Goal: Communication & Community: Answer question/provide support

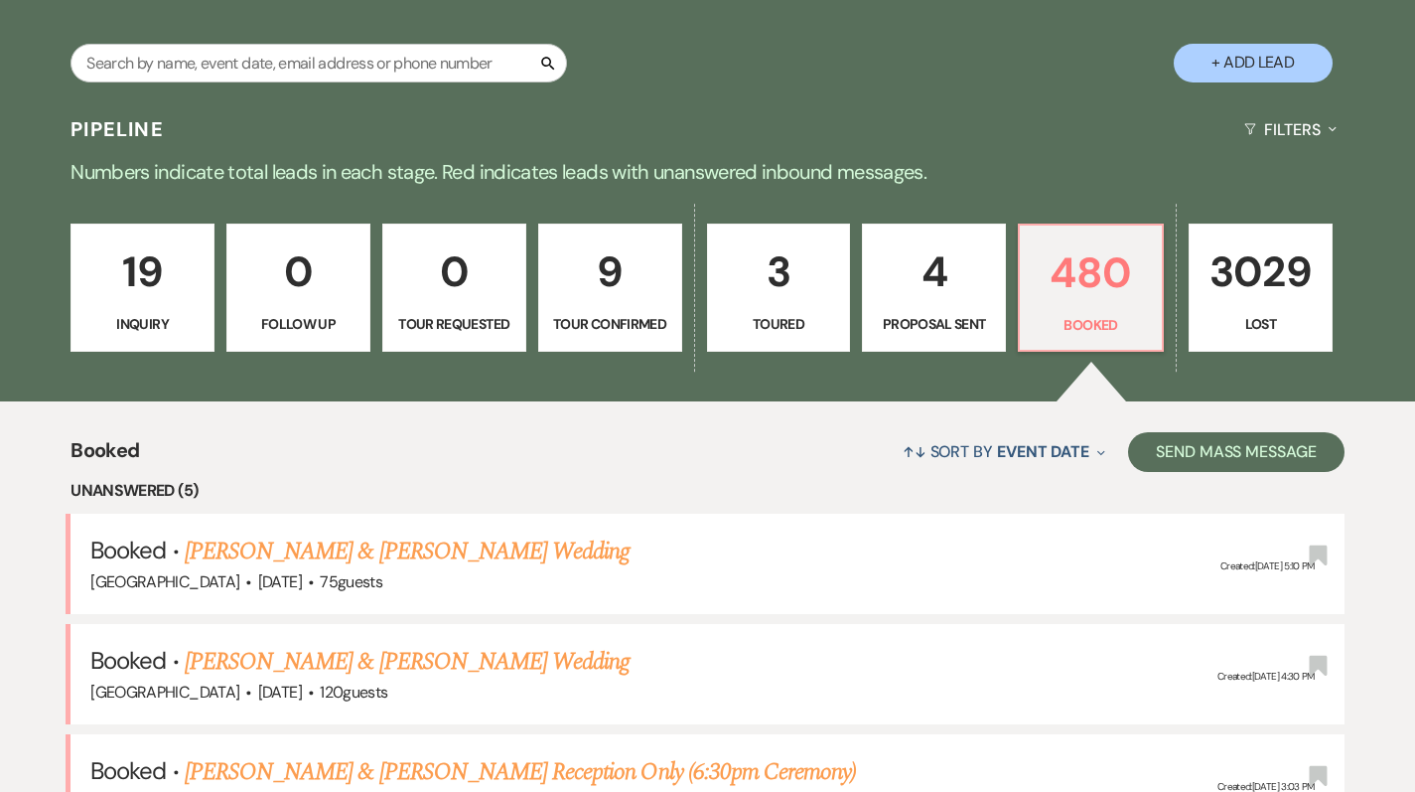
scroll to position [305, 0]
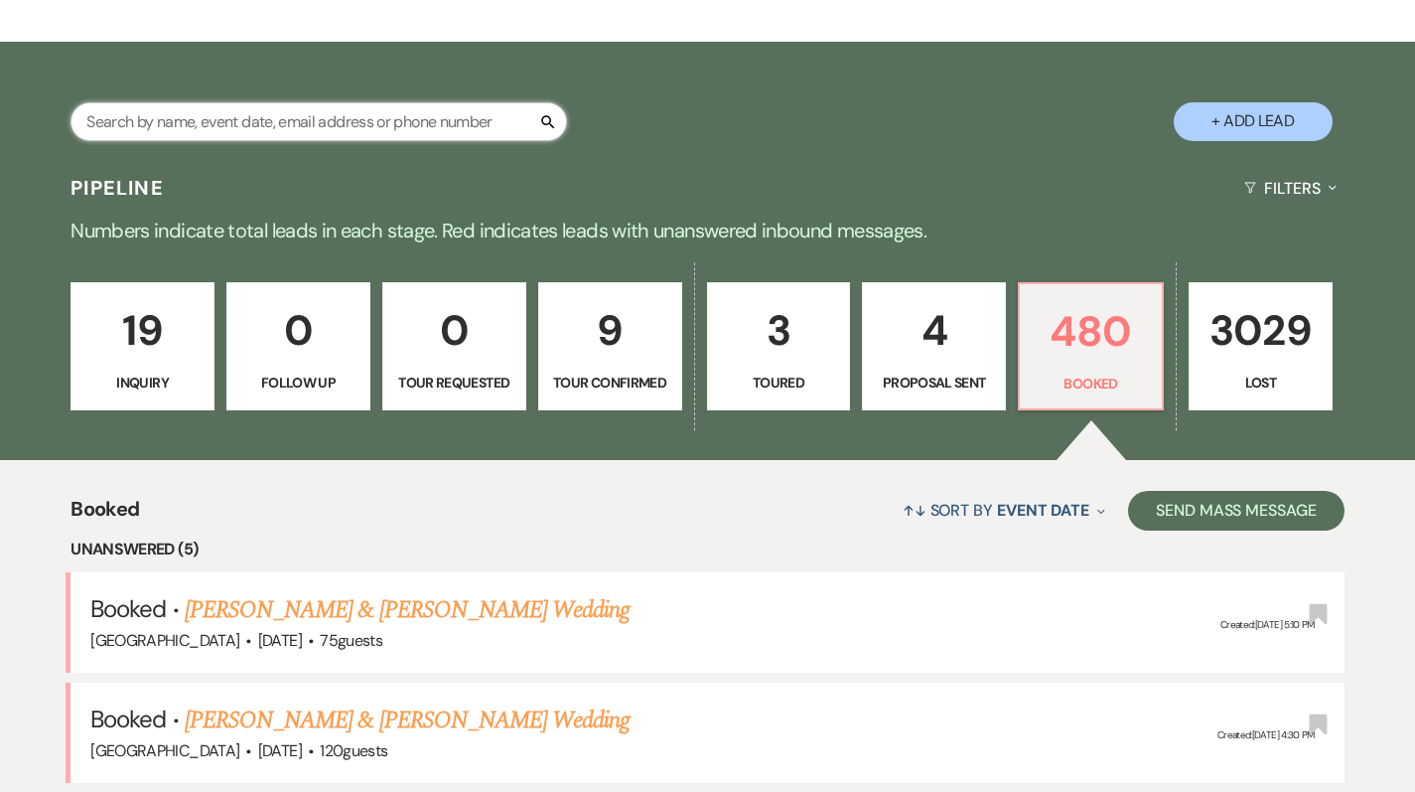
click at [186, 128] on input "text" at bounding box center [319, 121] width 497 height 39
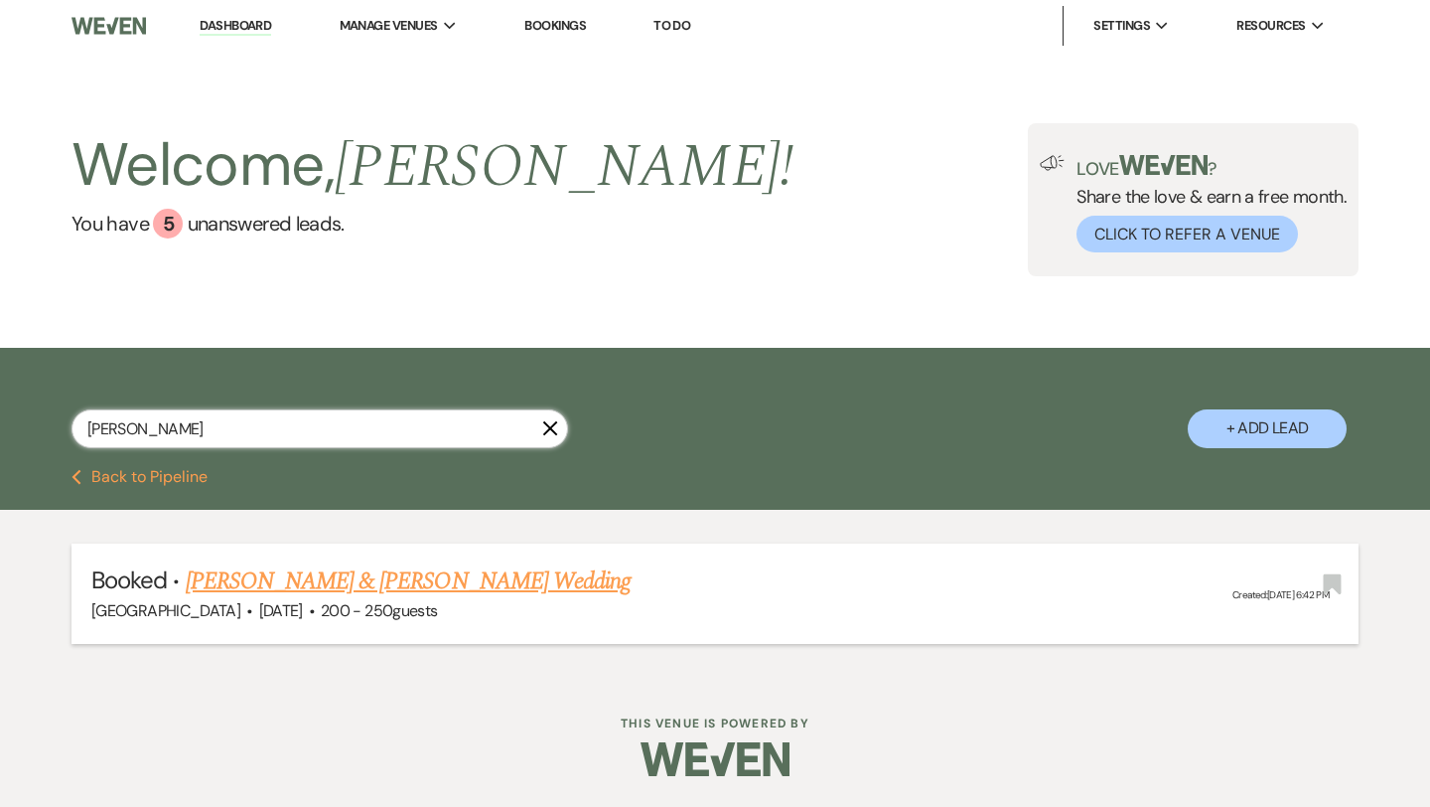
type input "englade"
click at [465, 580] on link "[PERSON_NAME] & [PERSON_NAME] Wedding" at bounding box center [408, 581] width 445 height 36
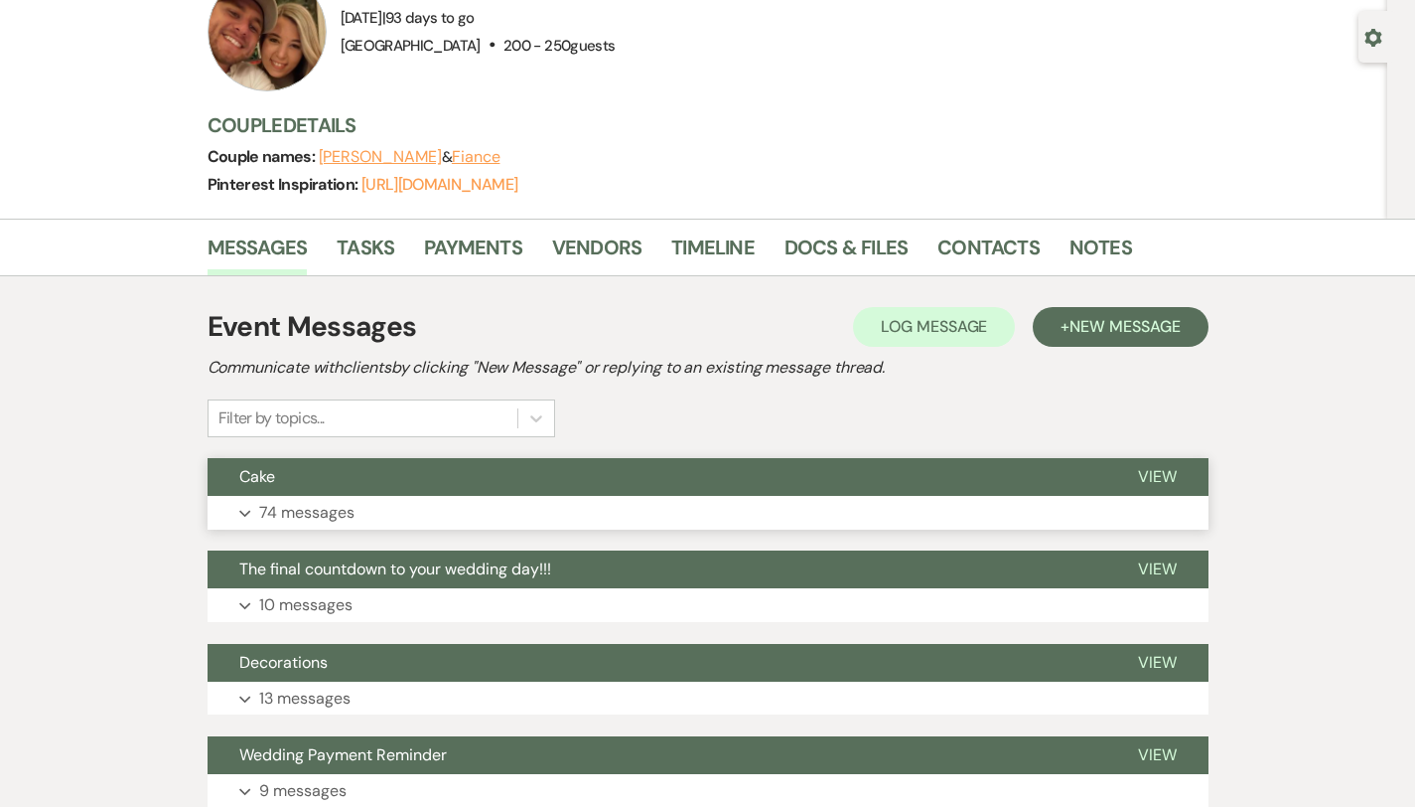
click at [664, 521] on button "Expand 74 messages" at bounding box center [708, 513] width 1001 height 34
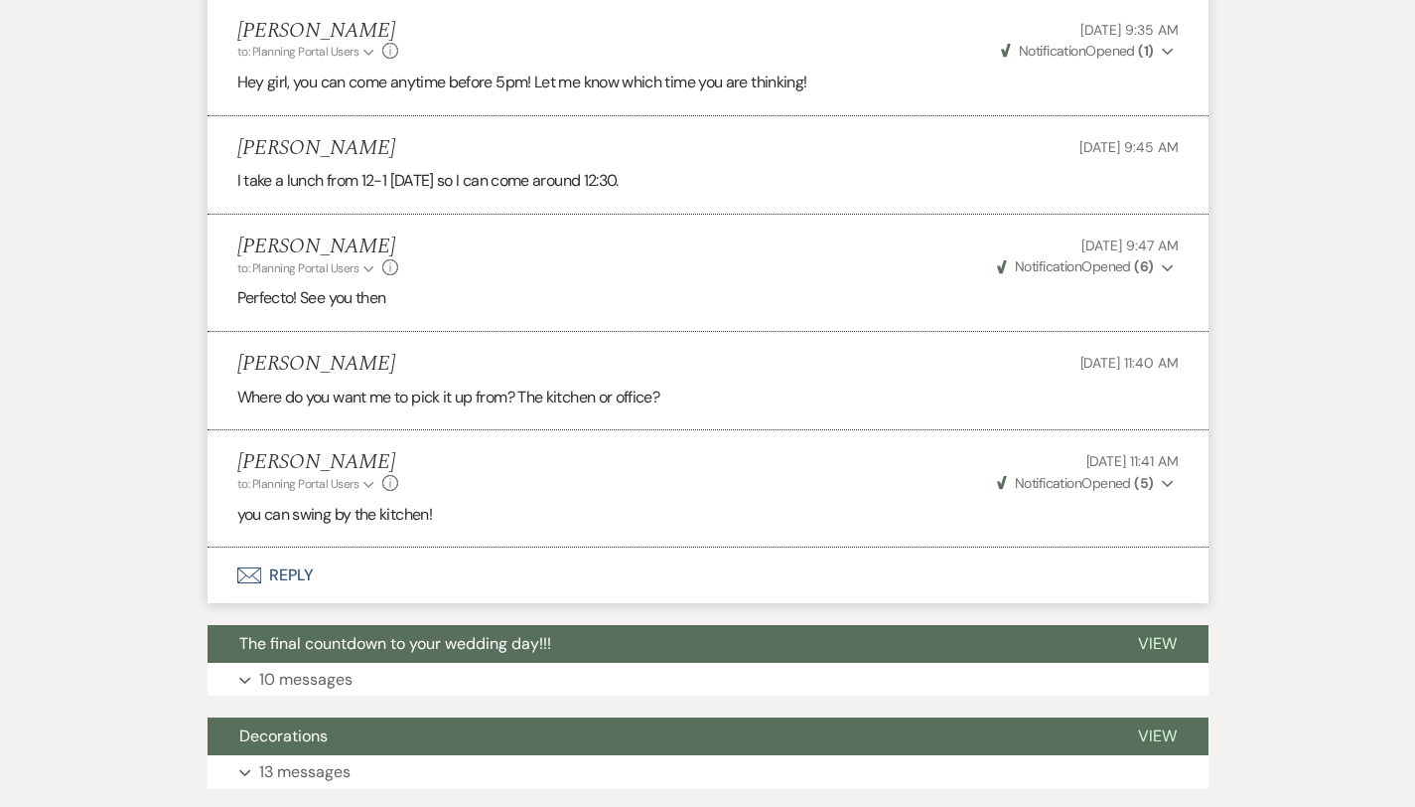
scroll to position [11331, 0]
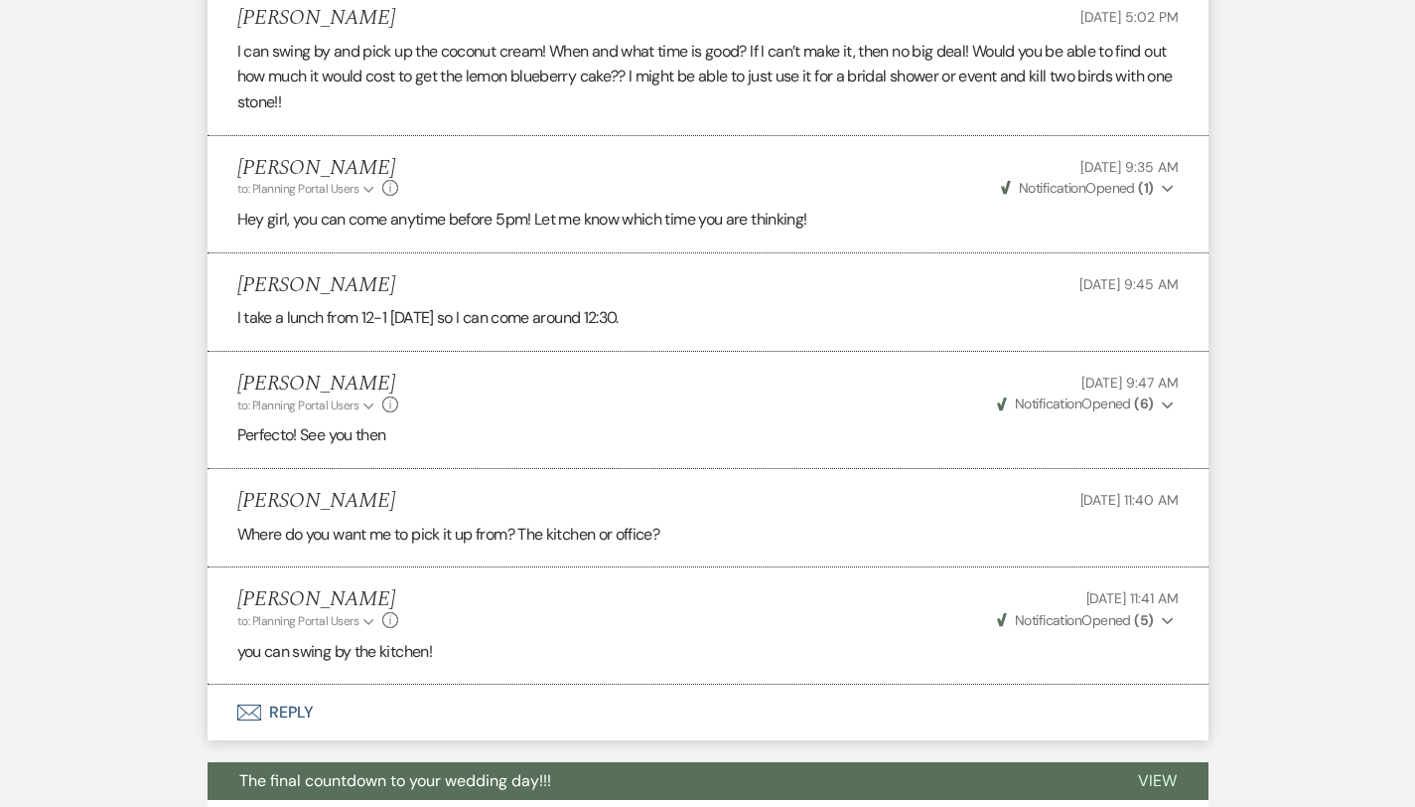
click at [228, 684] on button "Envelope Reply" at bounding box center [708, 712] width 1001 height 56
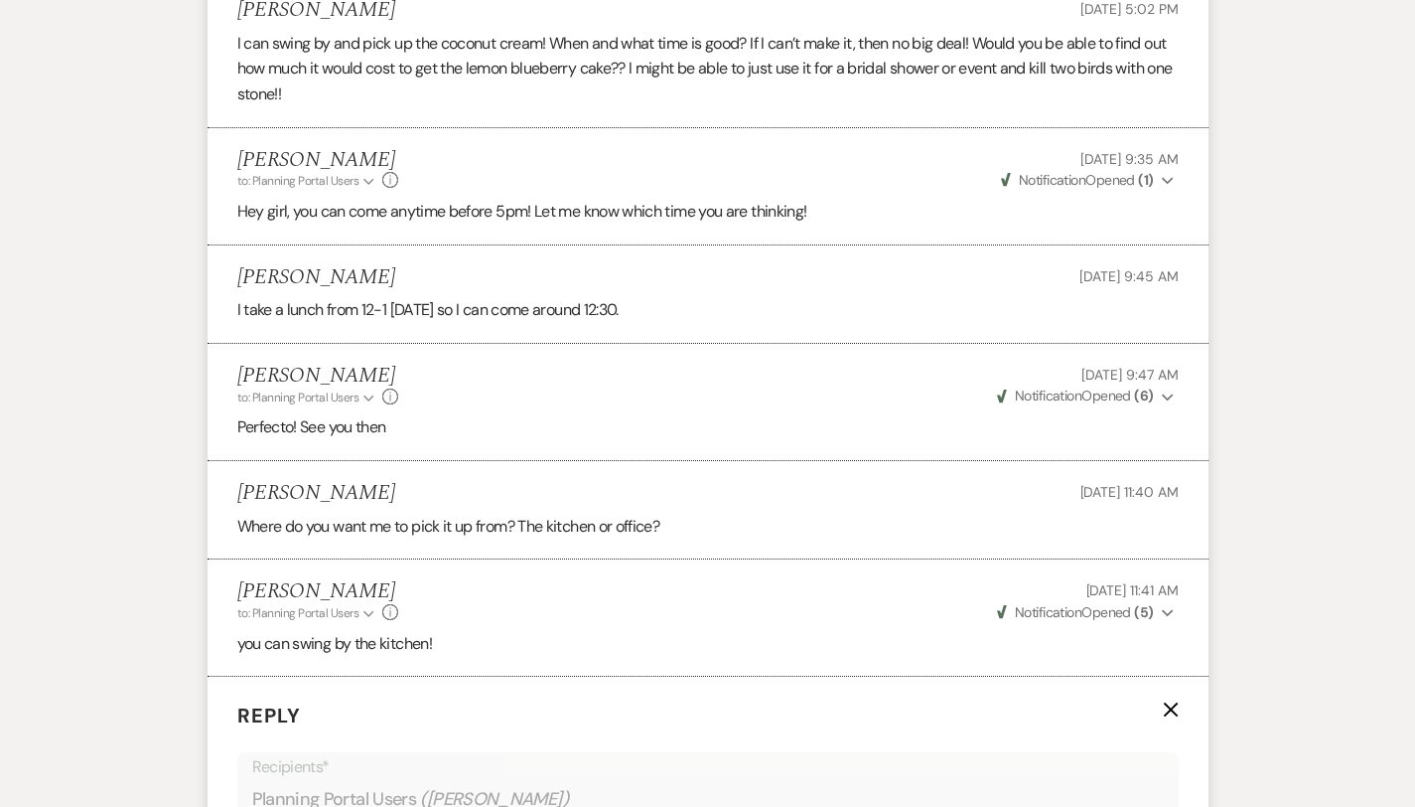
scroll to position [11537, 0]
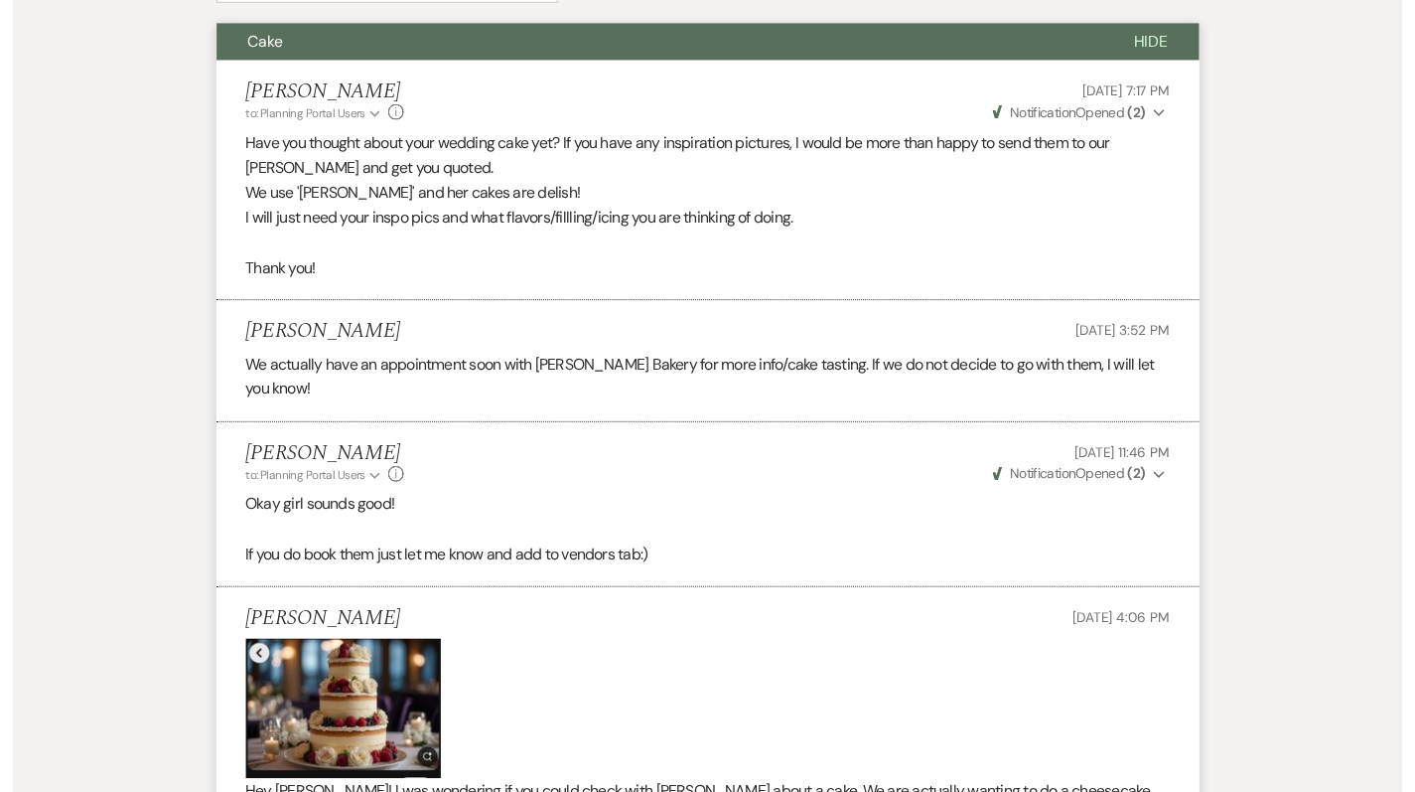
scroll to position [0, 0]
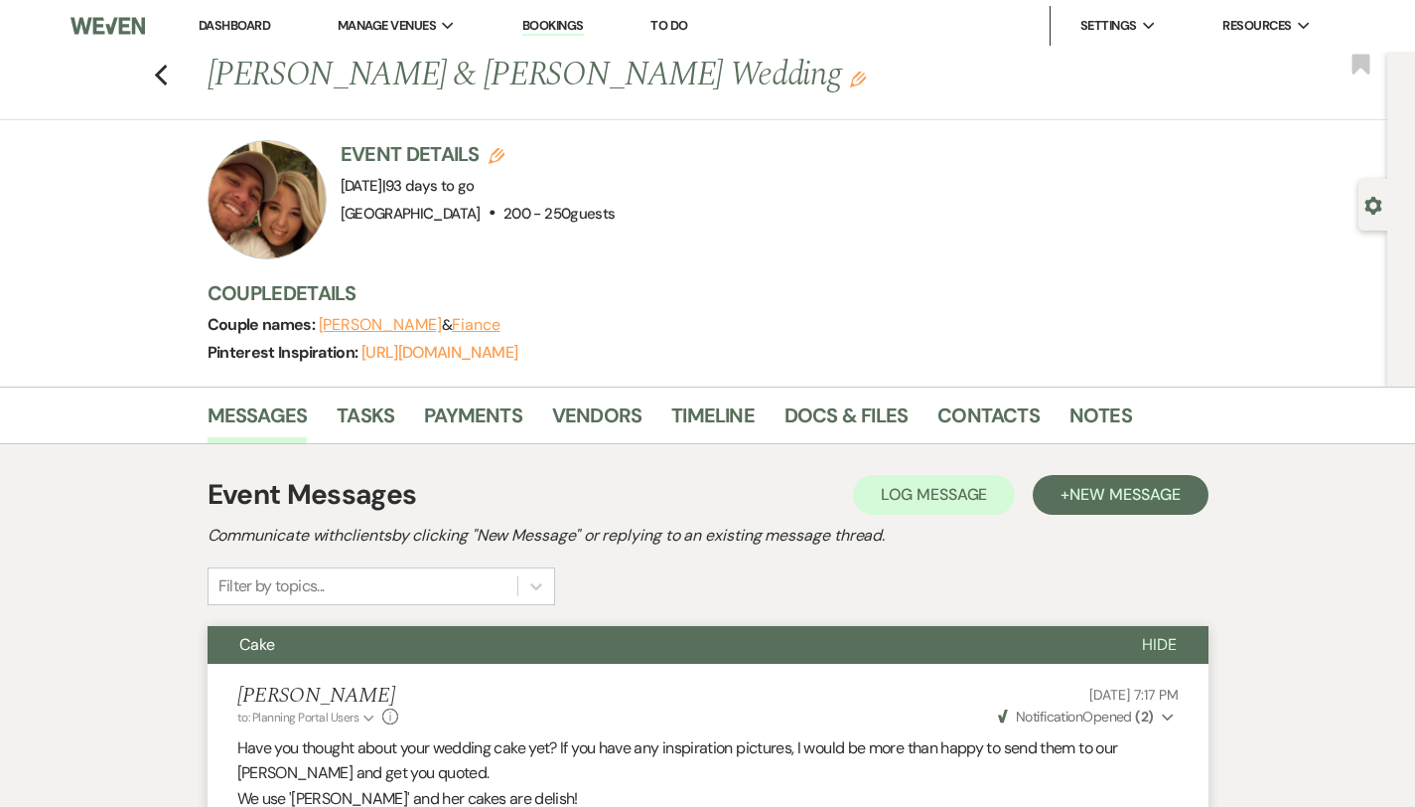
click at [242, 28] on link "Dashboard" at bounding box center [235, 25] width 72 height 17
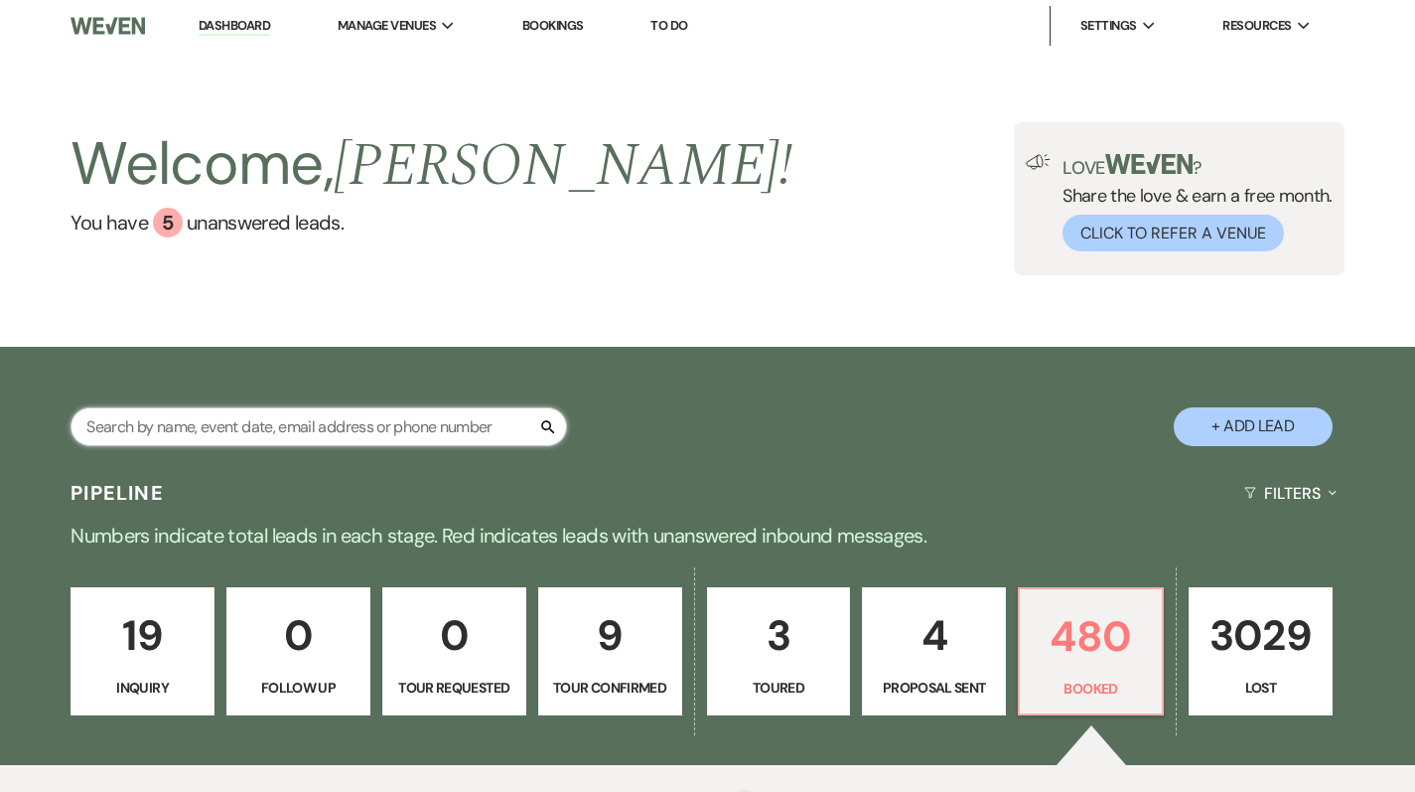
click at [248, 445] on input "text" at bounding box center [319, 426] width 497 height 39
type input "i"
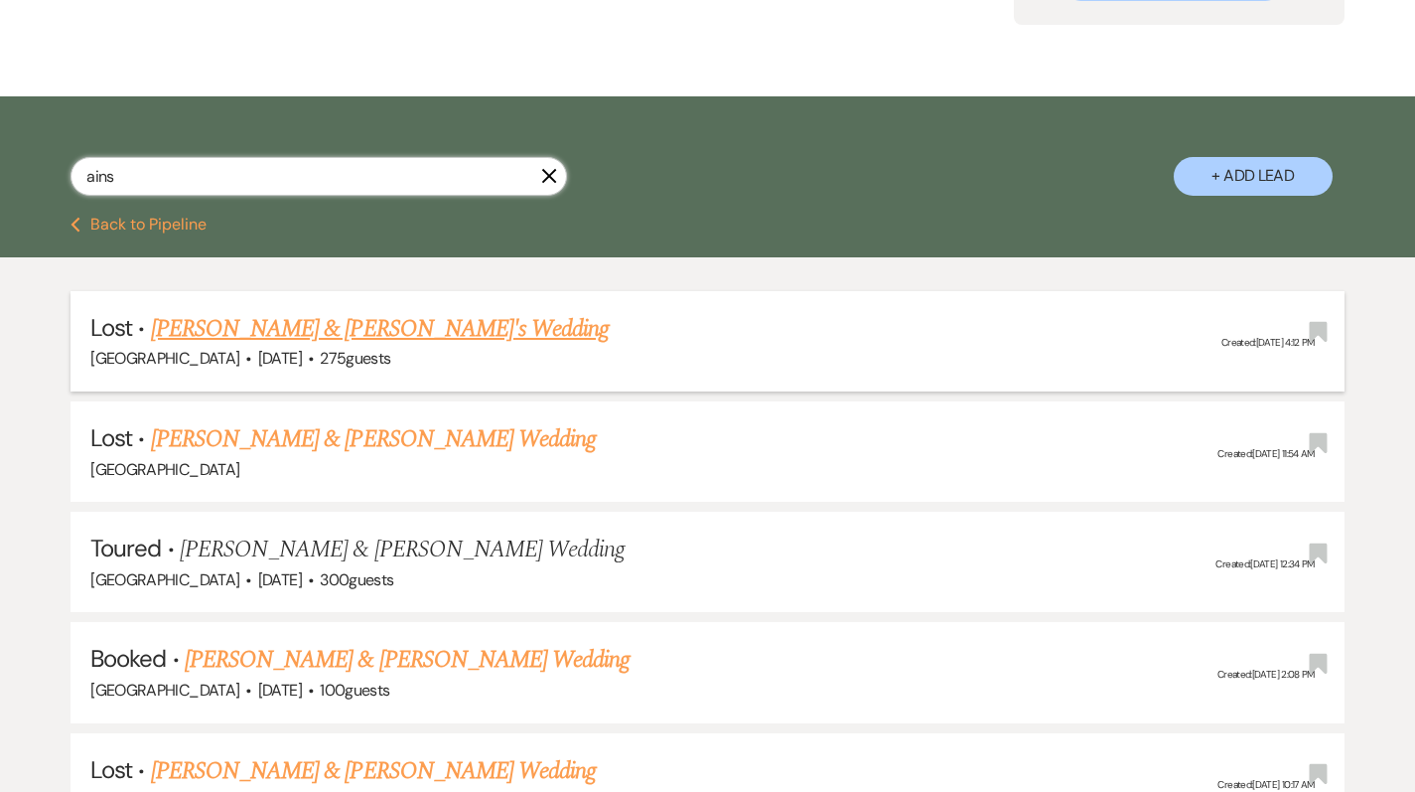
scroll to position [279, 0]
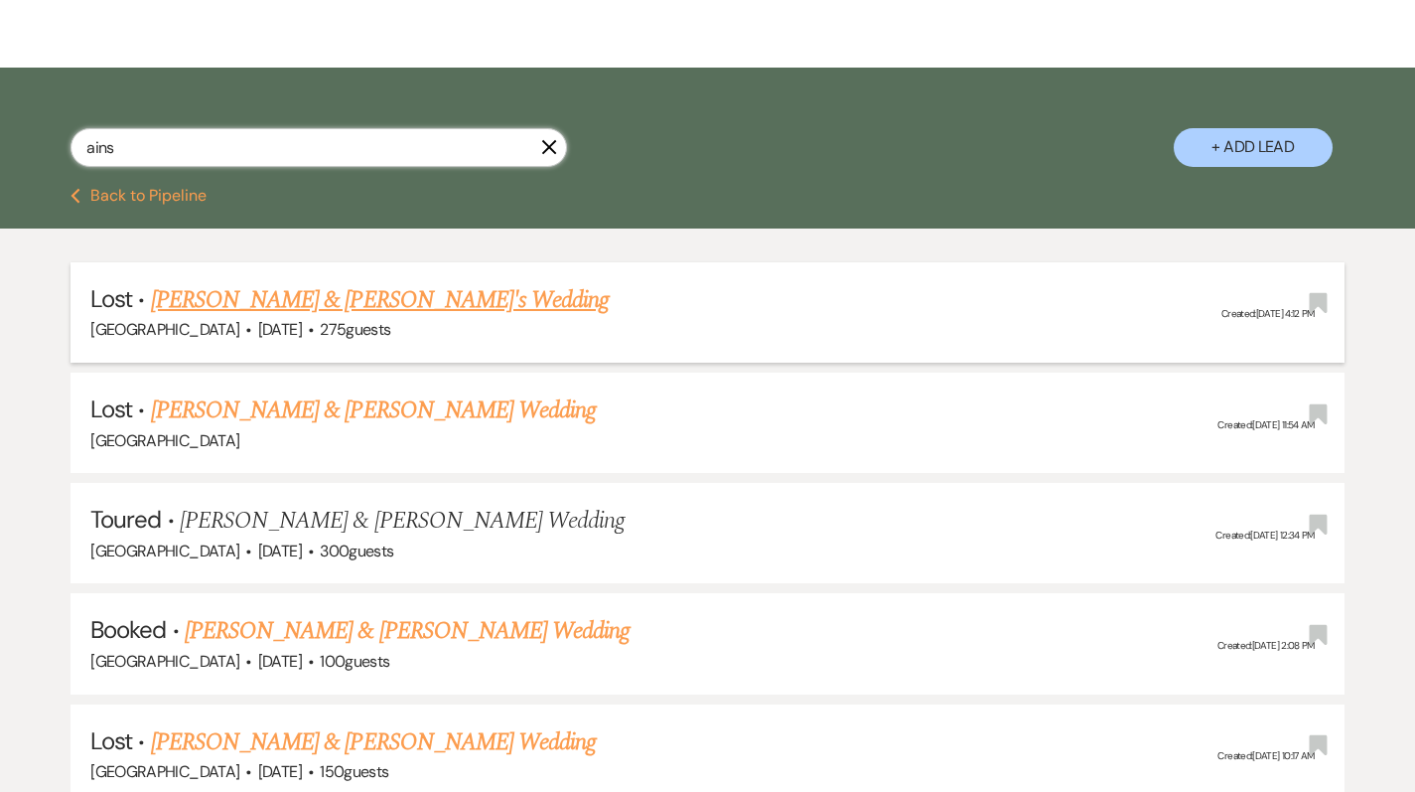
type input "ains"
click at [255, 635] on link "[PERSON_NAME] & [PERSON_NAME] Wedding" at bounding box center [407, 631] width 445 height 36
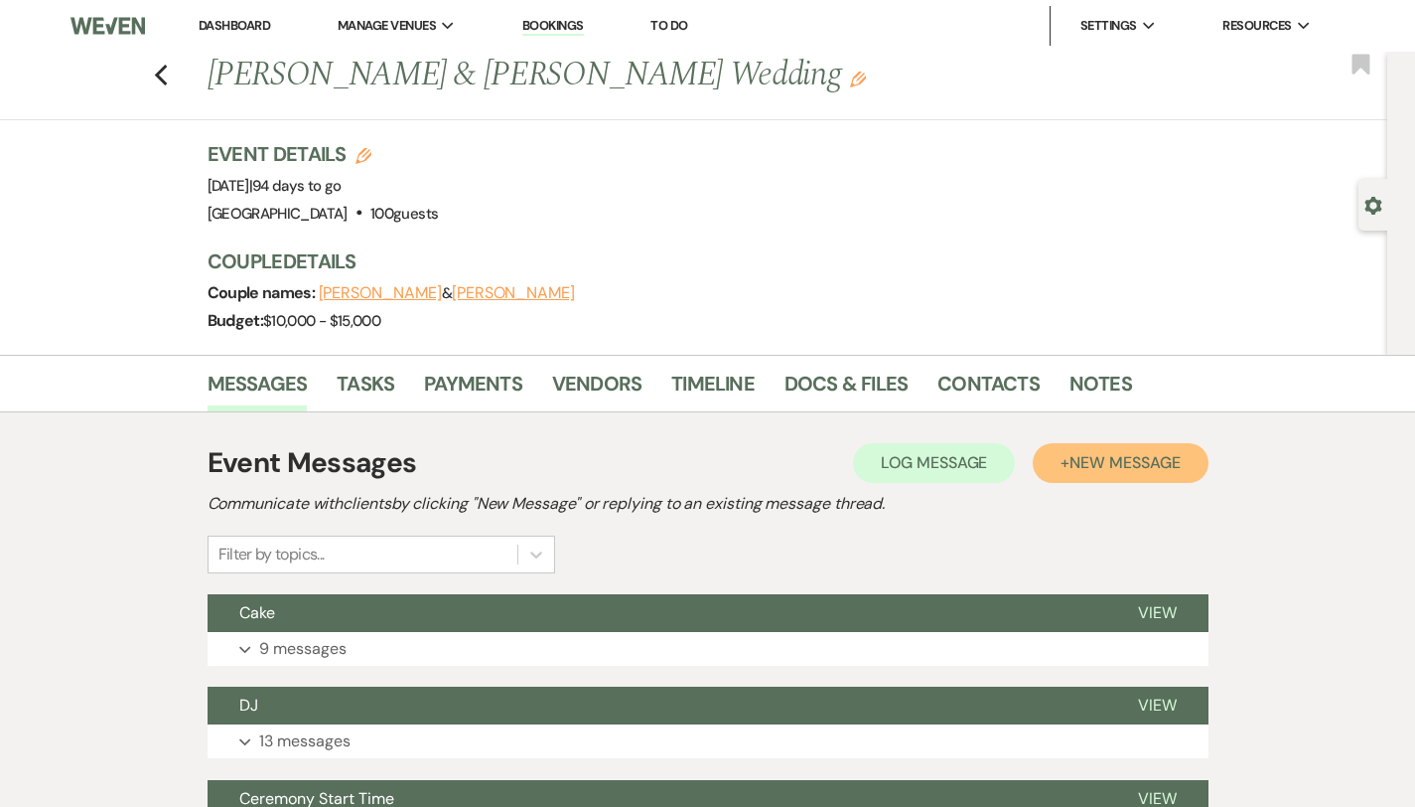
click at [1167, 453] on span "New Message" at bounding box center [1125, 462] width 110 height 21
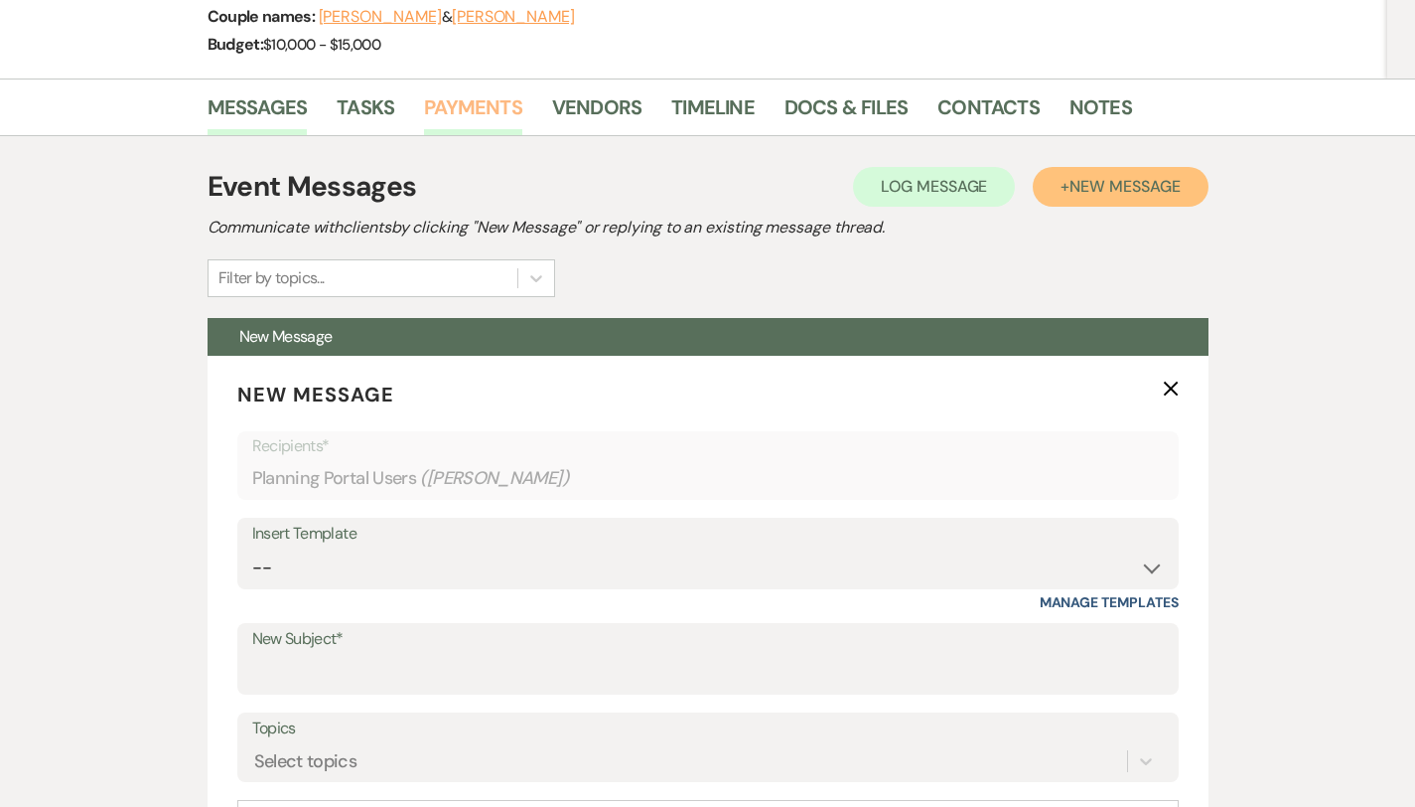
scroll to position [344, 0]
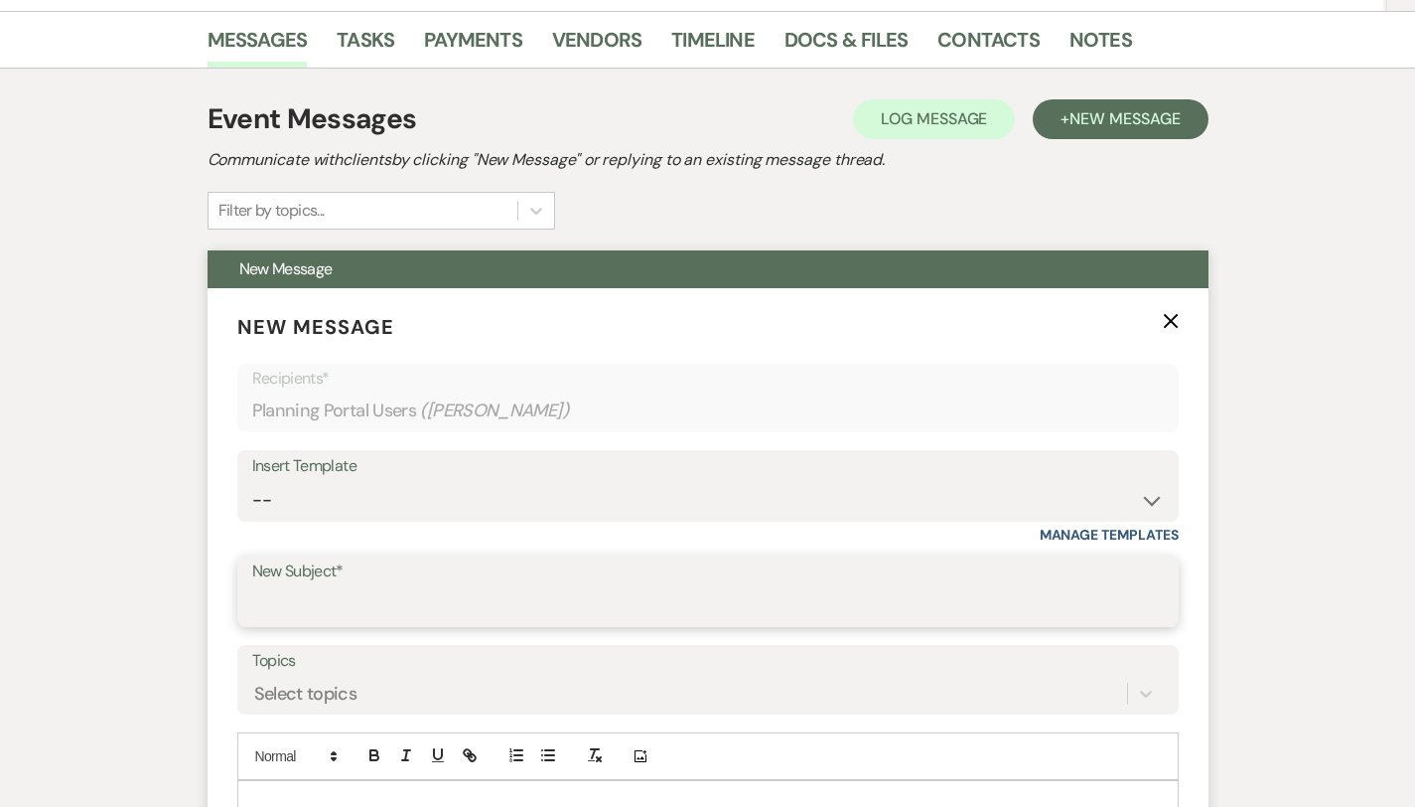
click at [340, 593] on input "New Subject*" at bounding box center [708, 605] width 912 height 39
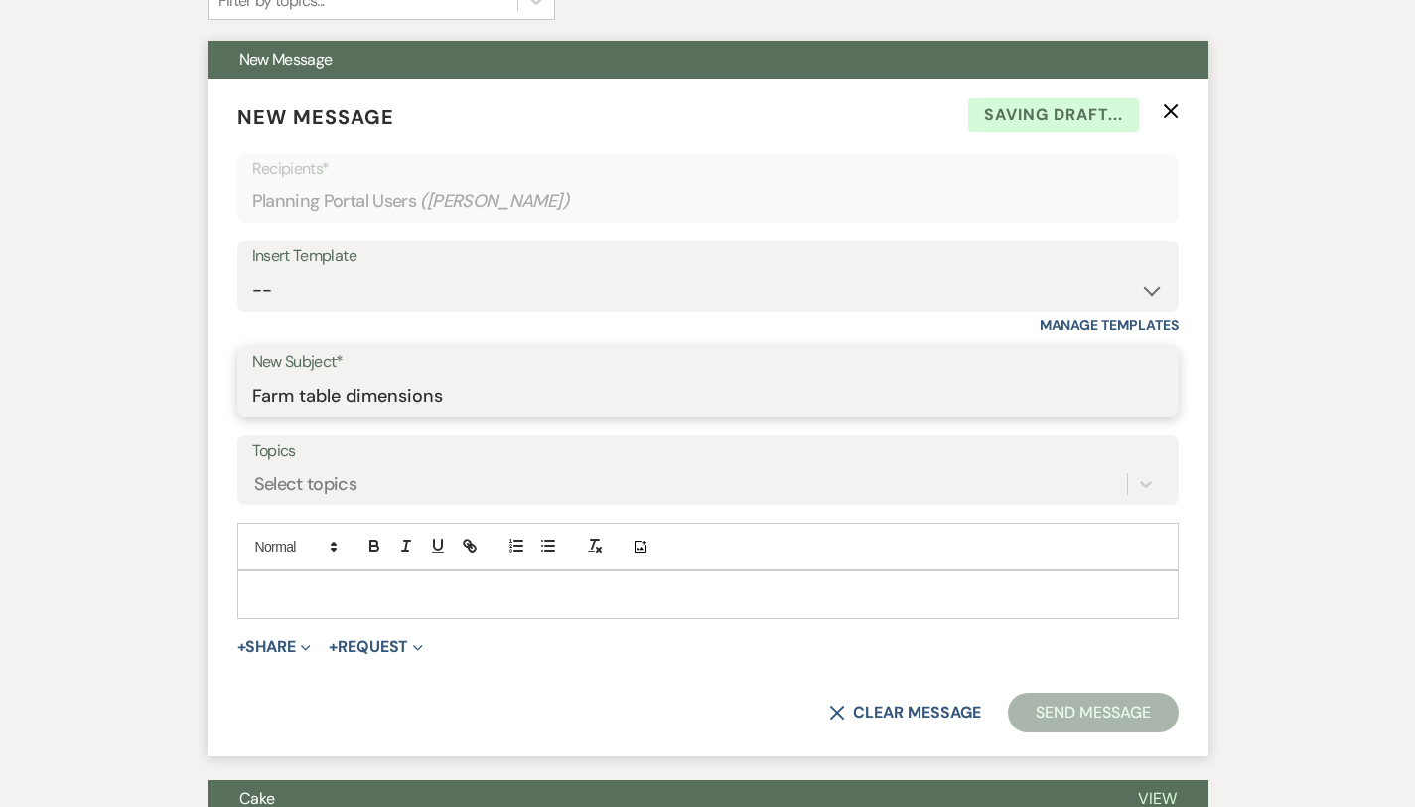
scroll to position [566, 0]
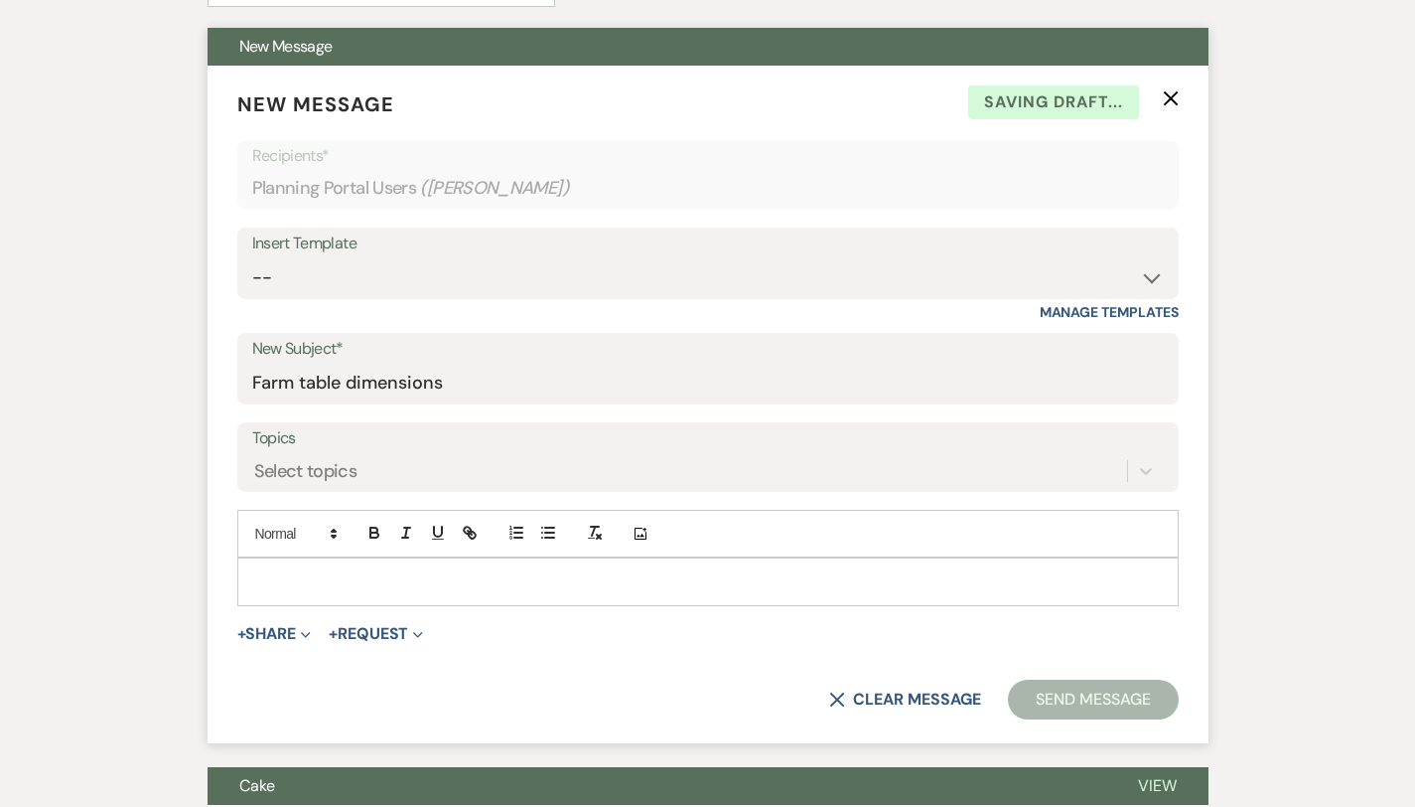
click at [303, 413] on form "New Message X Saving draft... Recipients* Planning Portal Users ( Cassidy Ainsw…" at bounding box center [708, 404] width 1001 height 677
click at [301, 394] on input "Farm table dimensions" at bounding box center [708, 383] width 912 height 39
type input "Floor plan"
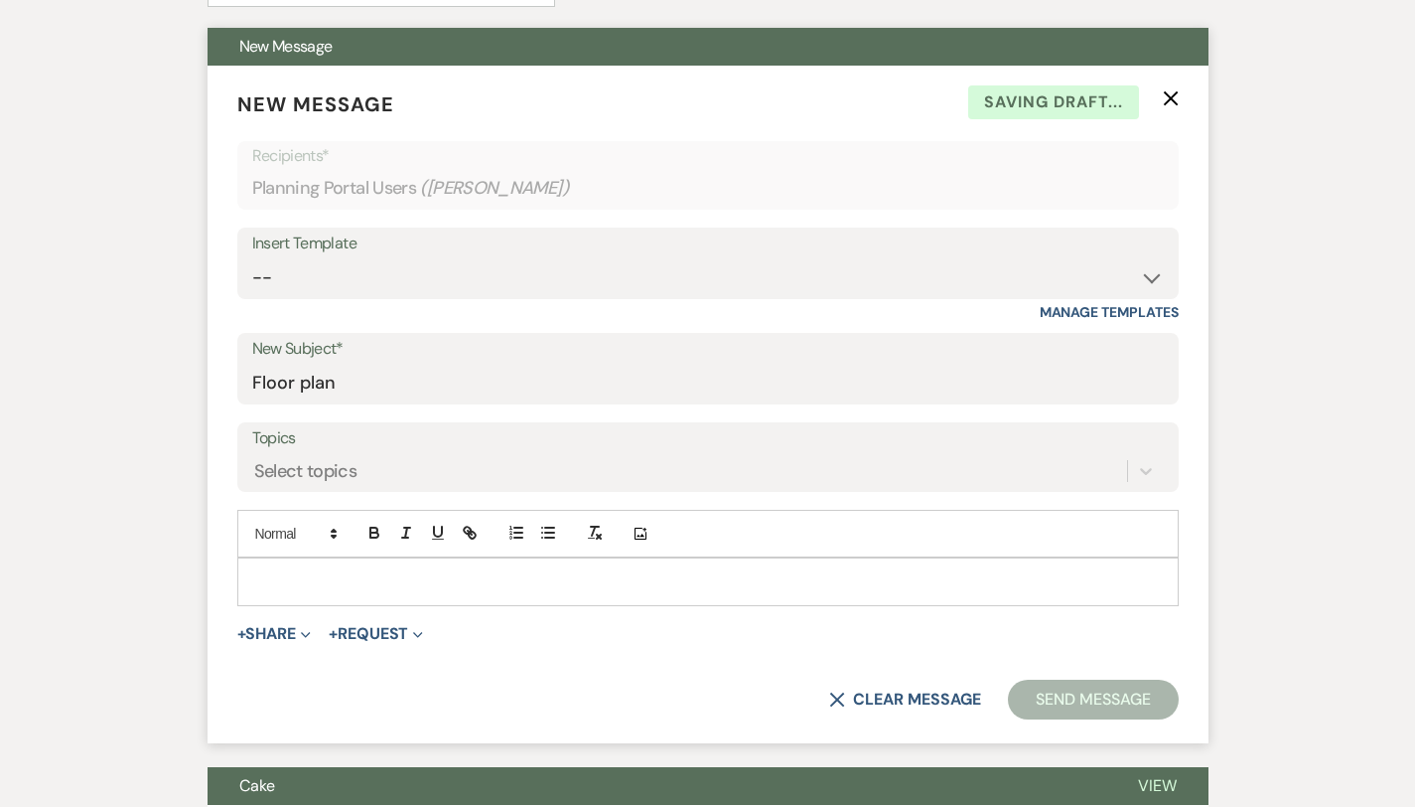
click at [253, 577] on p at bounding box center [708, 581] width 910 height 22
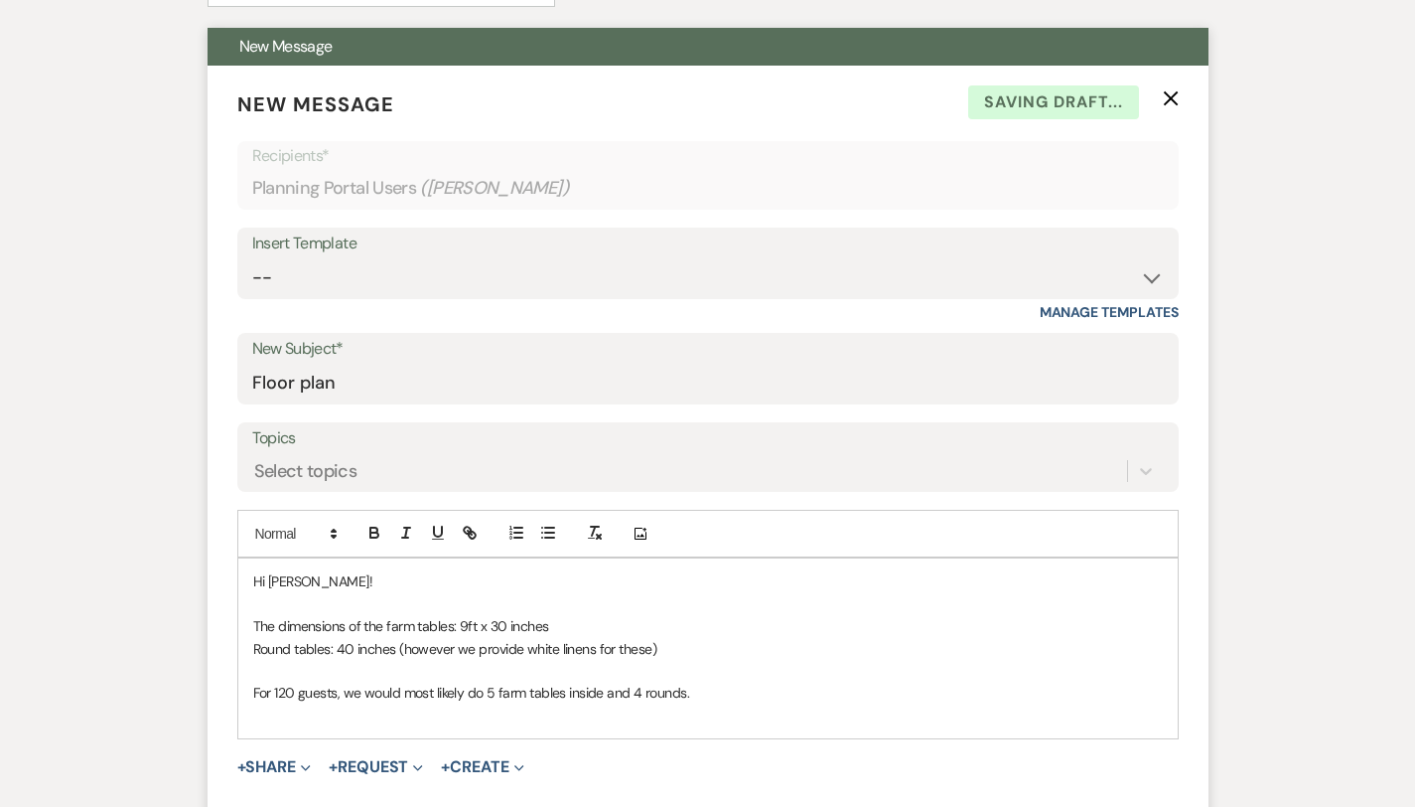
click at [276, 696] on p "For 120 guests, we would most likely do 5 farm tables inside and 4 rounds." at bounding box center [708, 692] width 910 height 22
click at [396, 698] on p "For 120 guests we would most likely do 5 farm tables inside and 4 rounds." at bounding box center [708, 692] width 910 height 22
click at [253, 737] on p "do 5 farm tables inside and 4 rounds." at bounding box center [708, 737] width 910 height 22
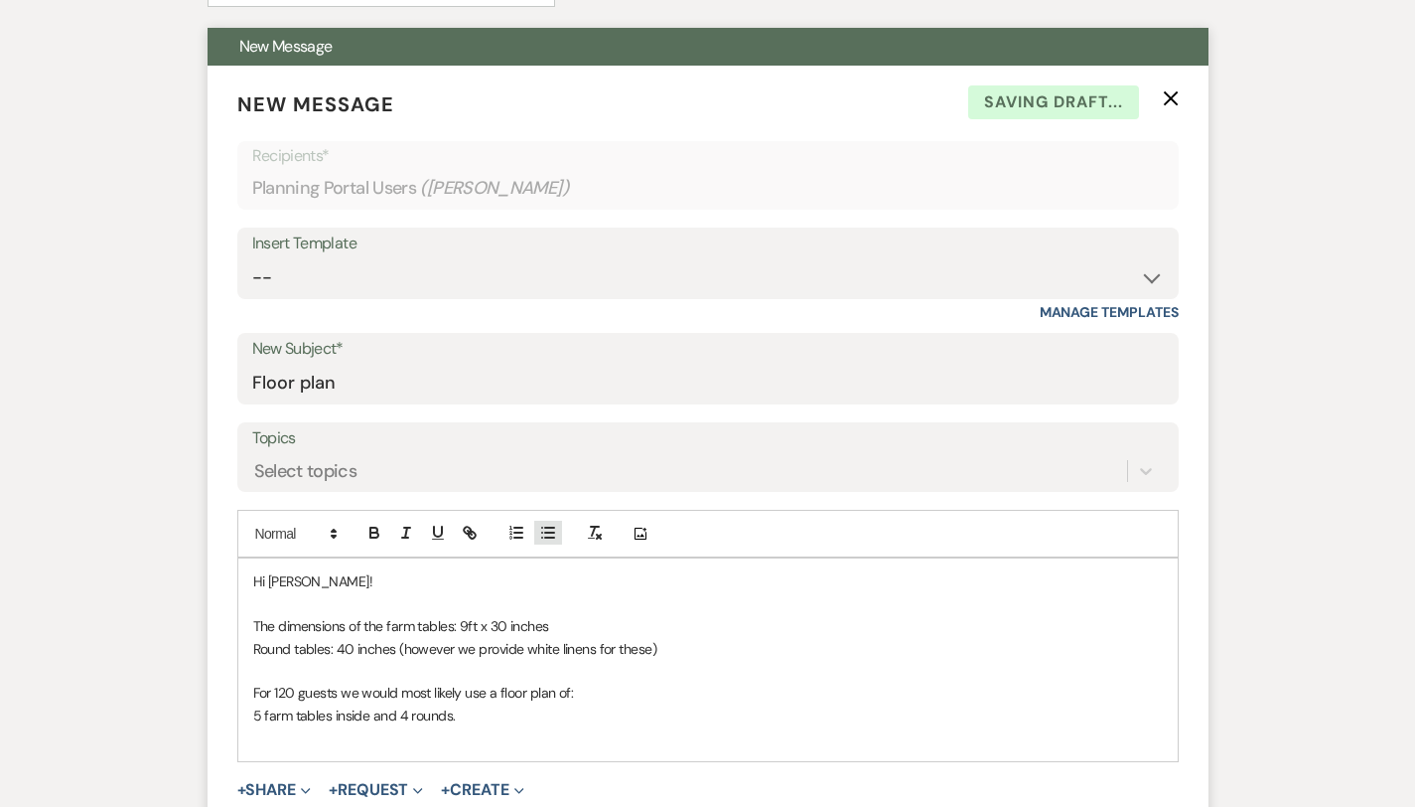
click at [539, 528] on icon "button" at bounding box center [548, 532] width 18 height 18
click at [469, 737] on p at bounding box center [708, 737] width 910 height 22
click at [449, 715] on li "5 farm tables inside and 4 rounds." at bounding box center [718, 715] width 890 height 22
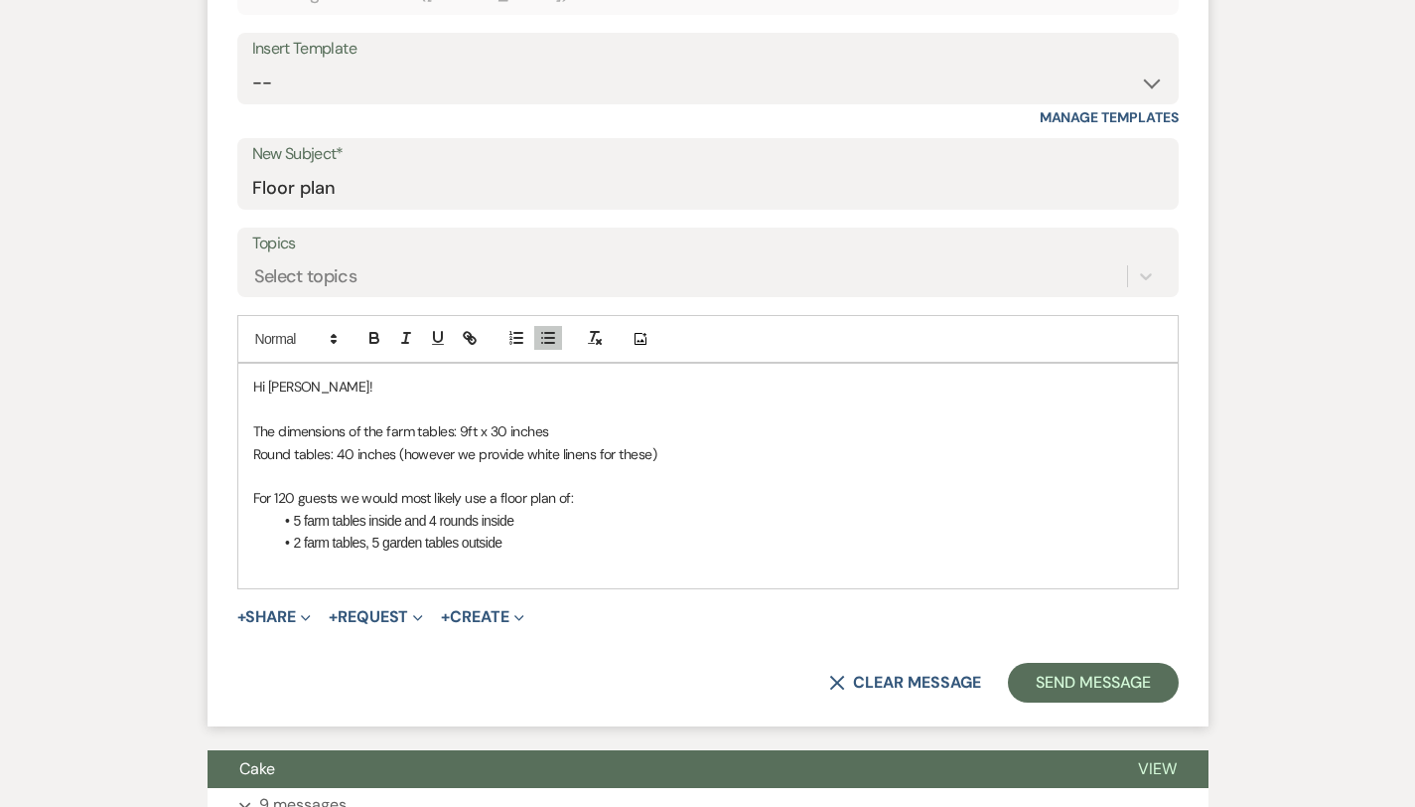
scroll to position [763, 0]
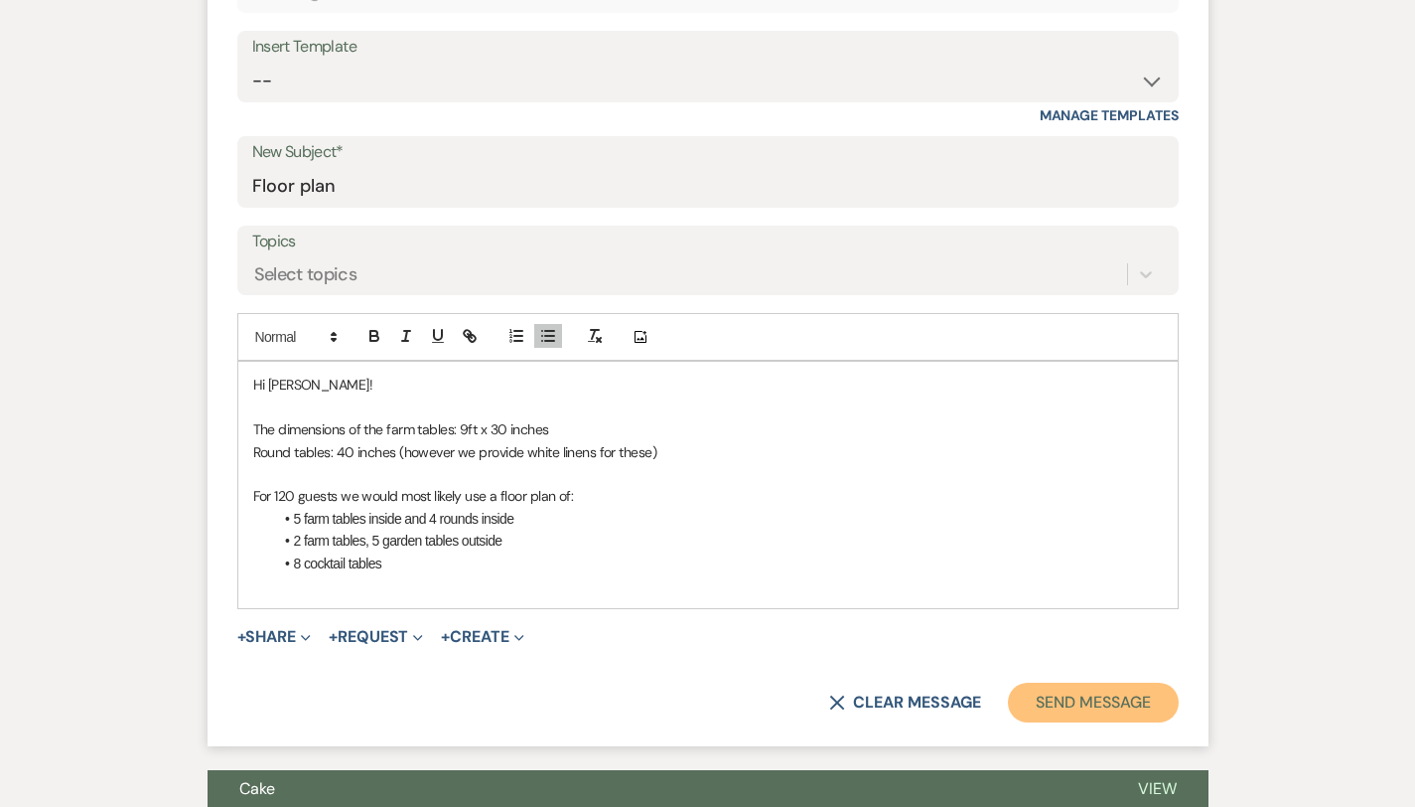
click at [1178, 698] on button "Send Message" at bounding box center [1093, 702] width 170 height 40
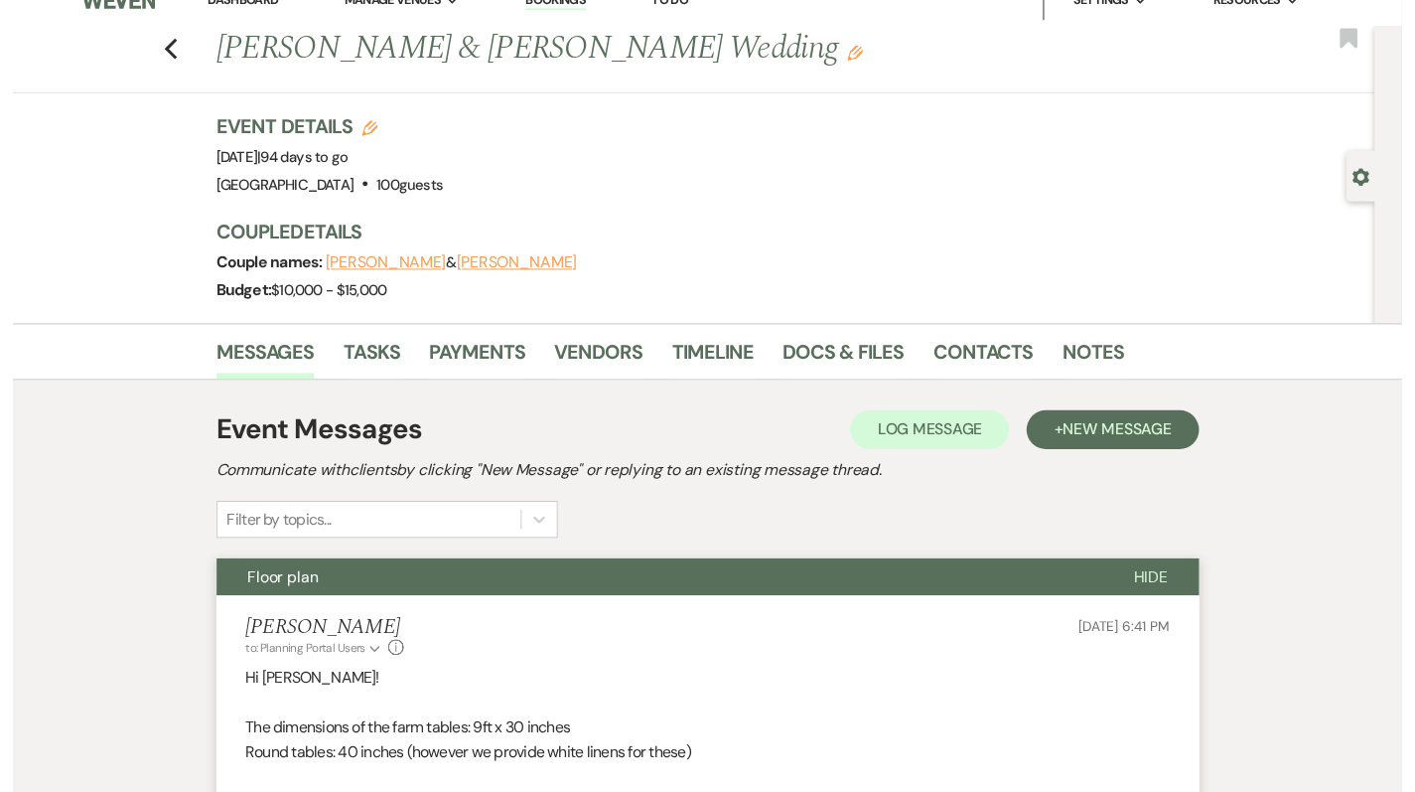
scroll to position [0, 0]
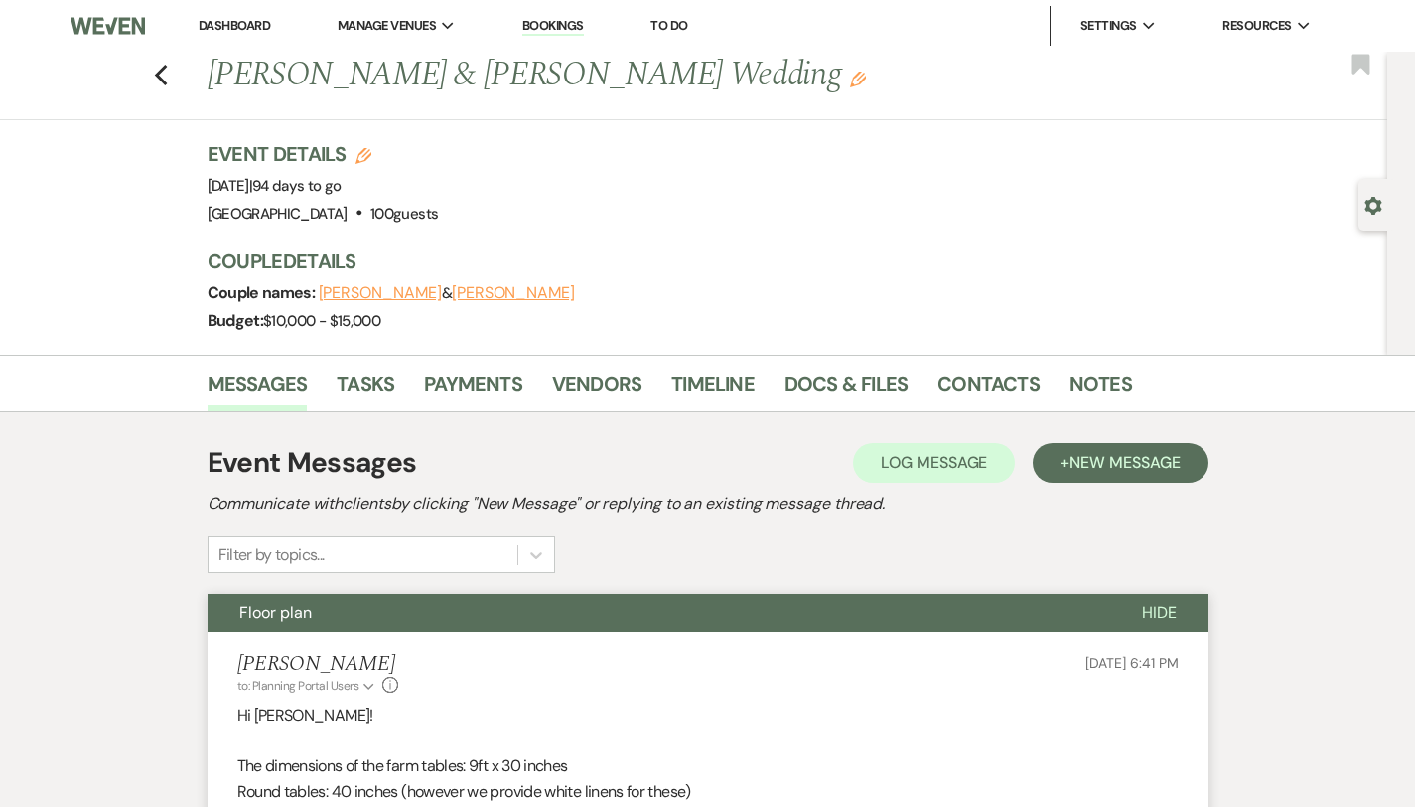
click at [245, 26] on link "Dashboard" at bounding box center [235, 25] width 72 height 17
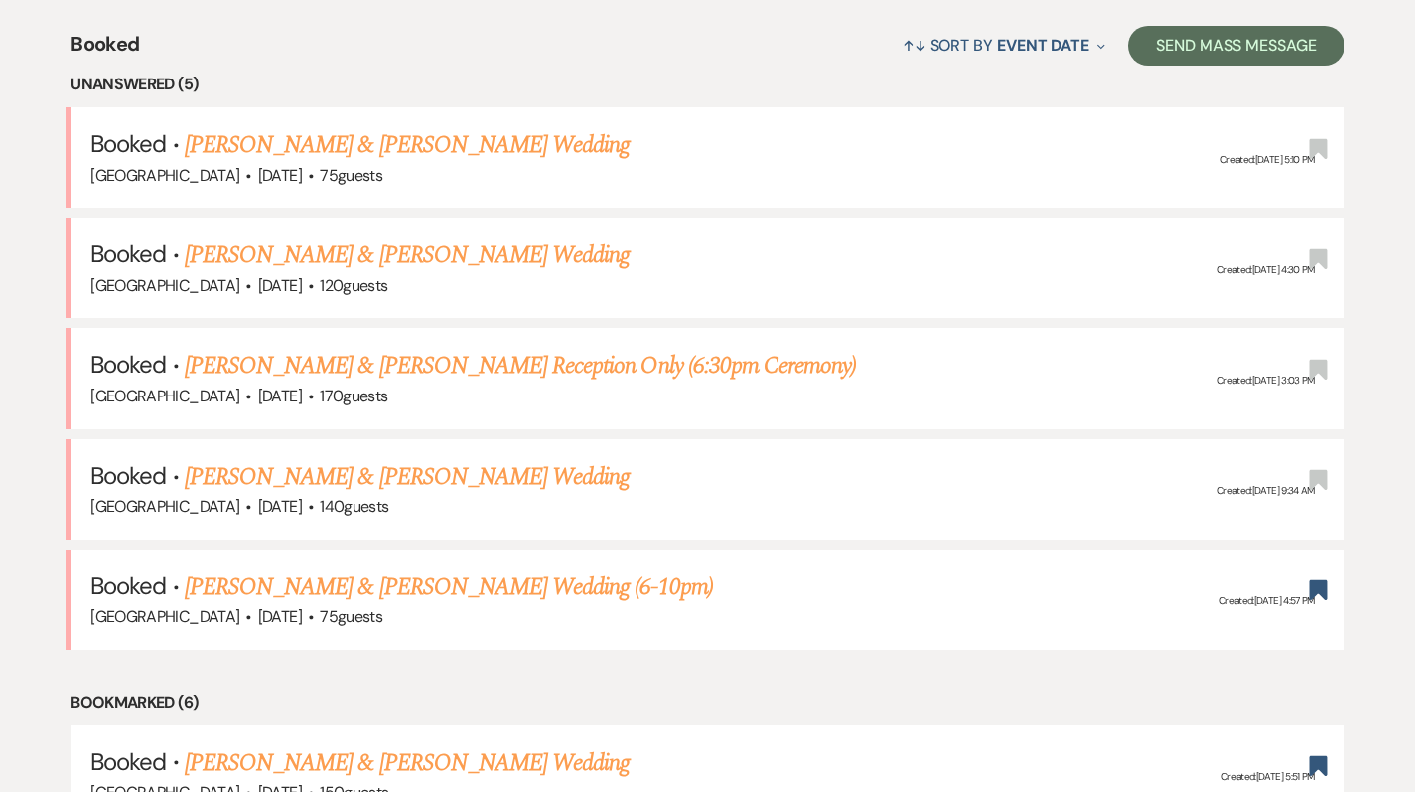
scroll to position [778, 0]
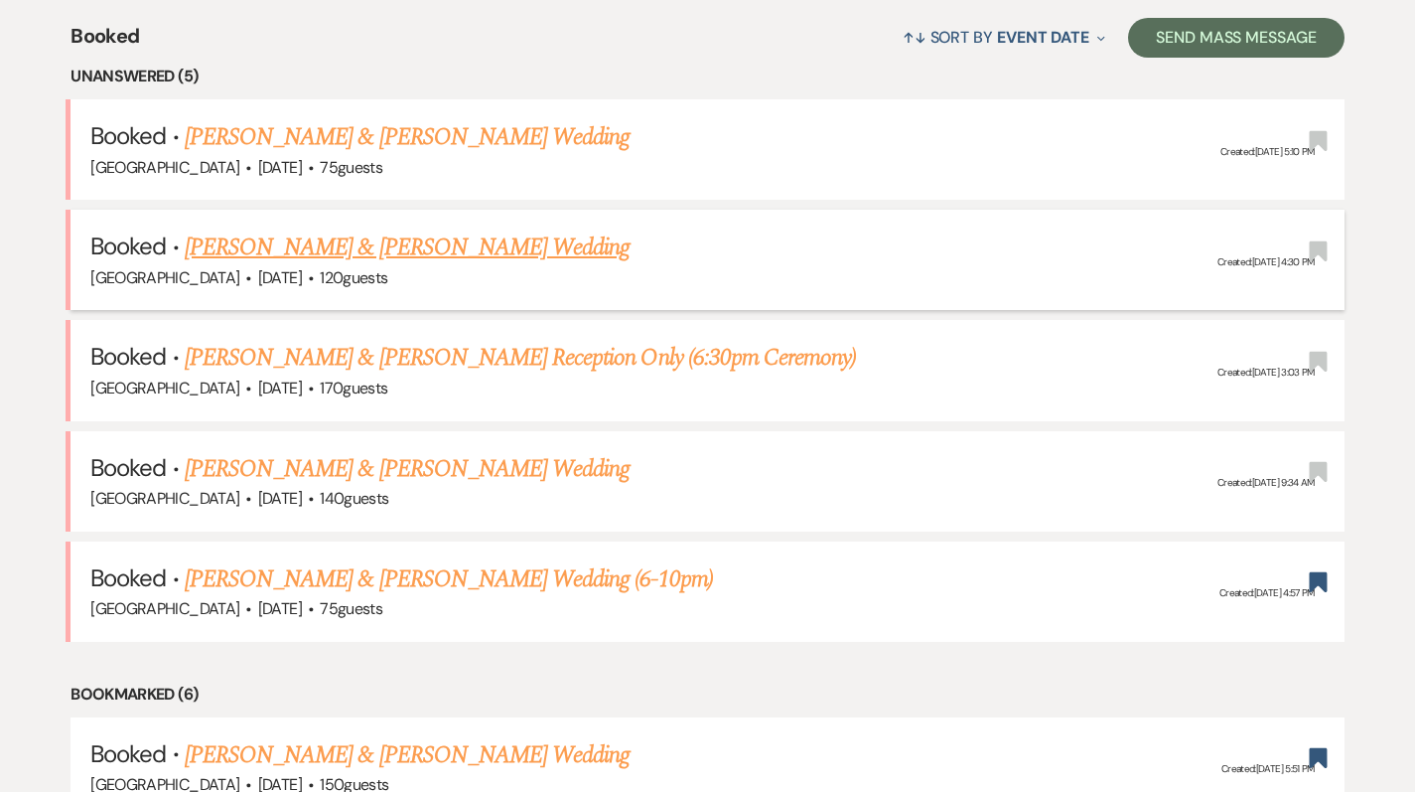
click at [299, 246] on link "[PERSON_NAME] & [PERSON_NAME] Wedding" at bounding box center [407, 247] width 445 height 36
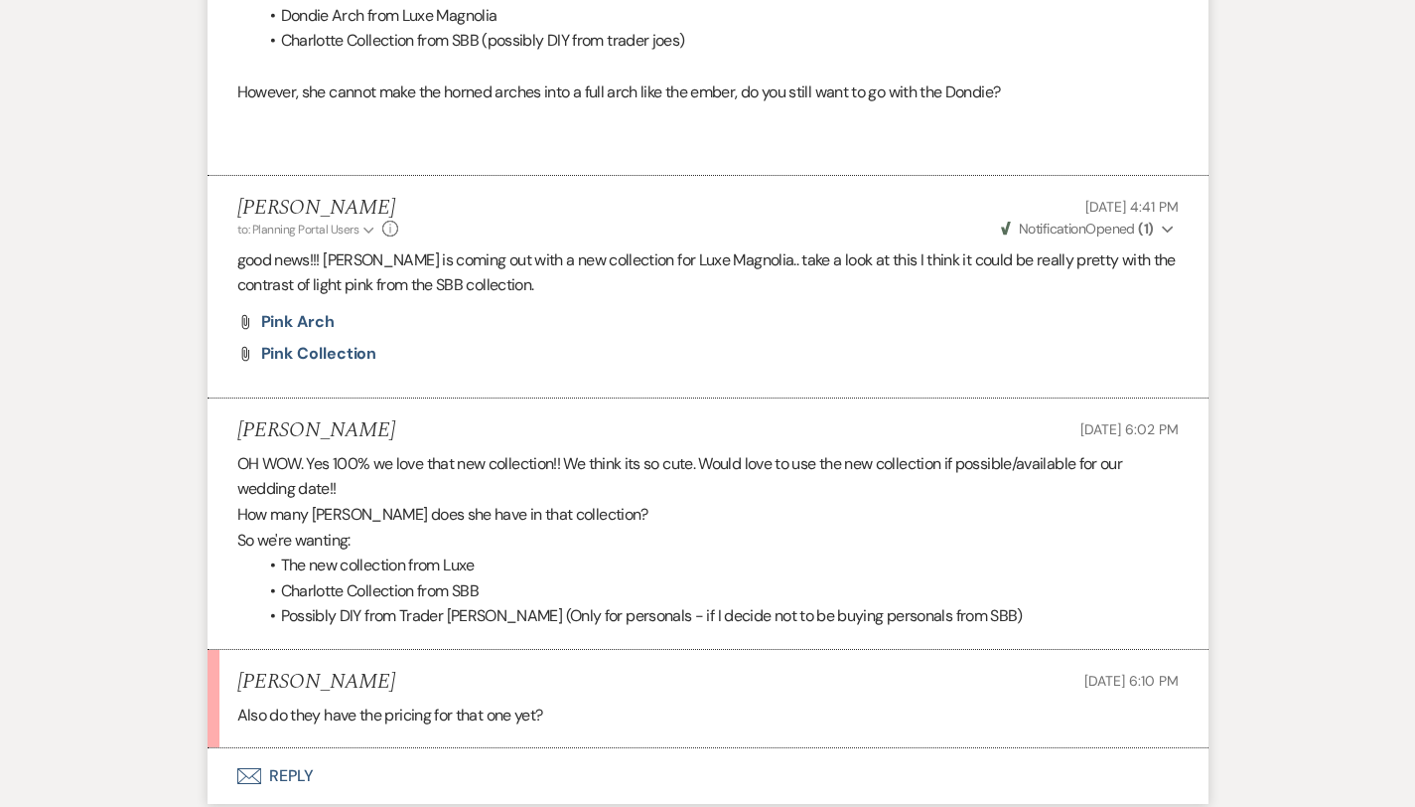
scroll to position [2717, 0]
click at [237, 746] on button "Envelope Reply" at bounding box center [708, 774] width 1001 height 56
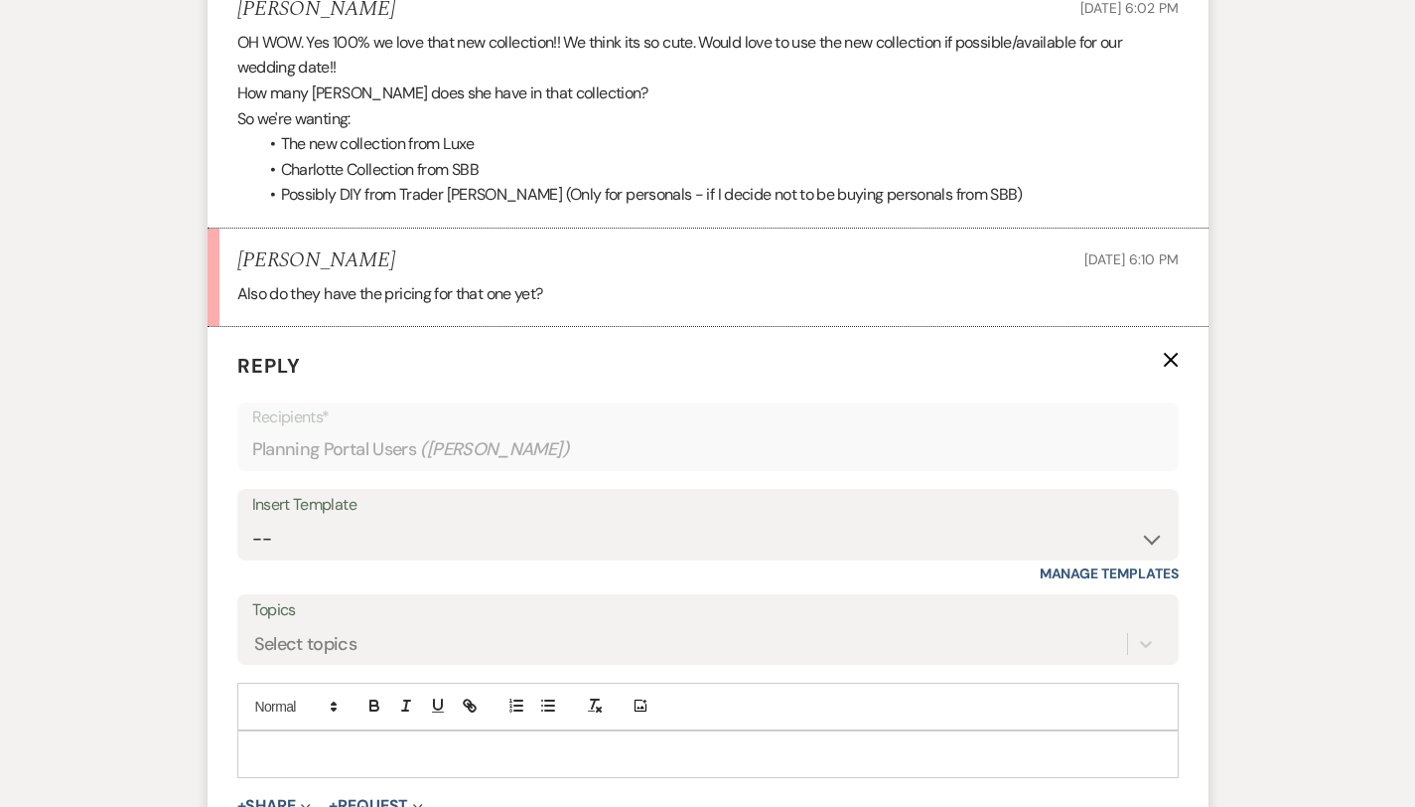
scroll to position [3226, 0]
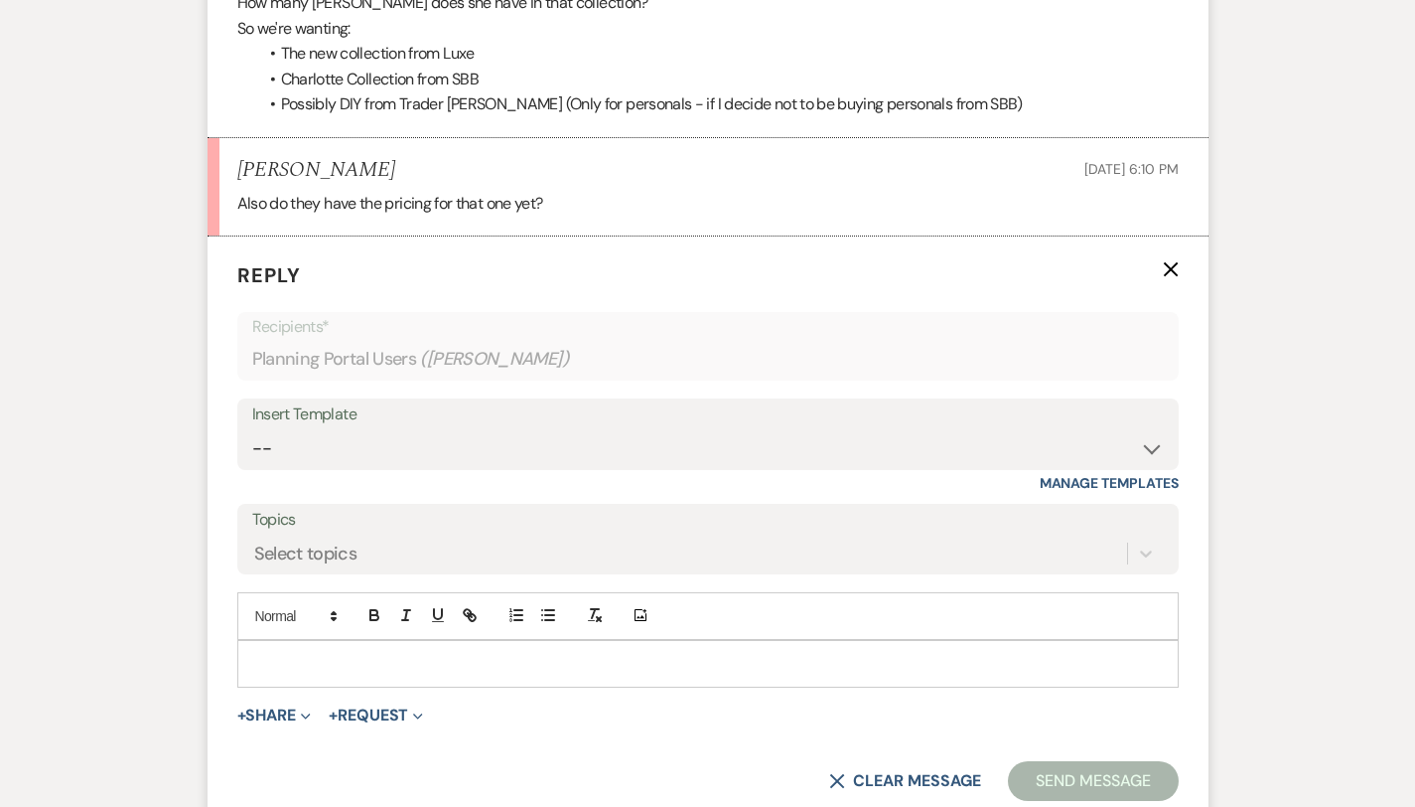
click at [253, 653] on p at bounding box center [708, 664] width 910 height 22
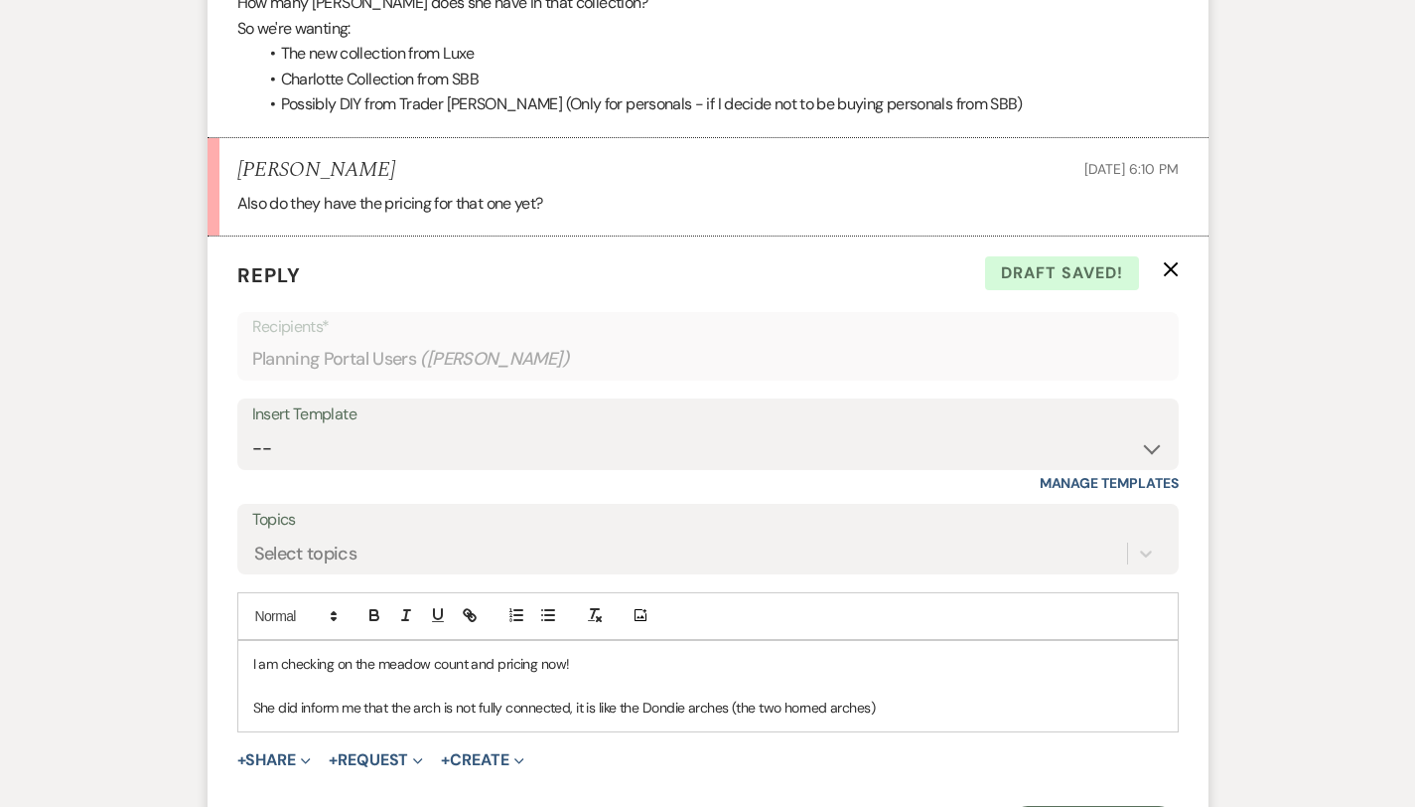
click at [648, 696] on p "She did inform me that the arch is not fully connected, it is like the Dondie a…" at bounding box center [708, 707] width 910 height 22
click at [845, 696] on p "She did inform me that the arch is not fully connected, it is like the Dondie c…" at bounding box center [708, 707] width 910 height 22
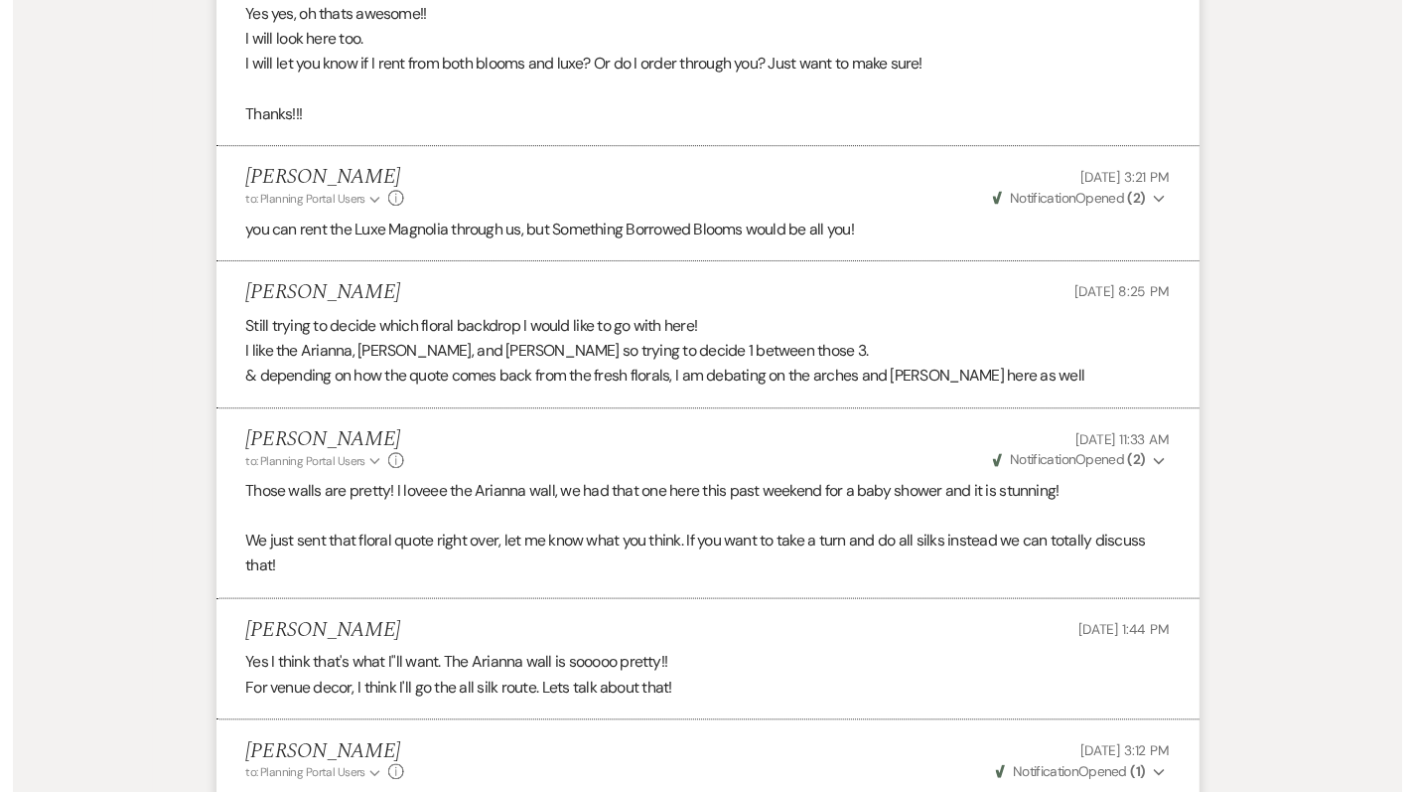
scroll to position [0, 0]
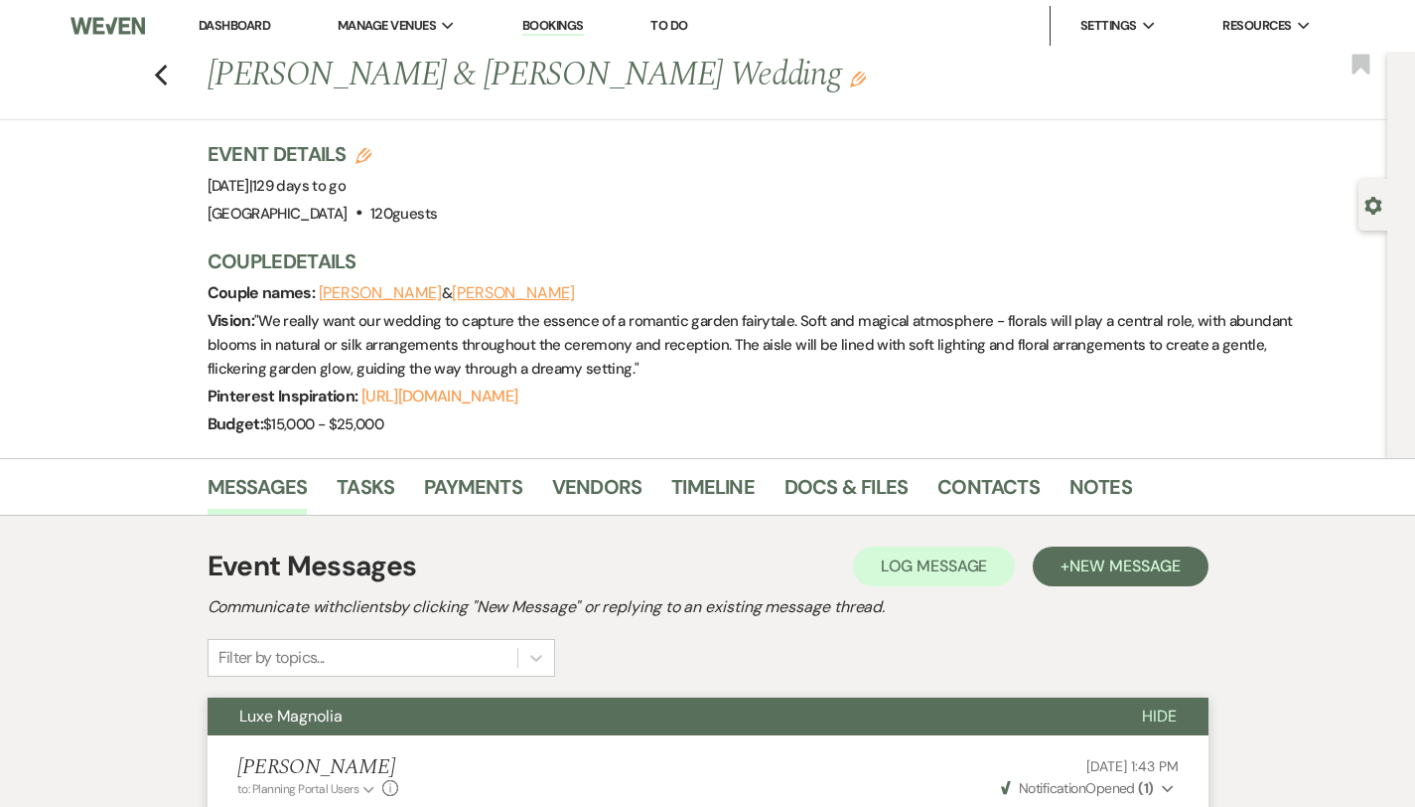
click at [228, 20] on link "Dashboard" at bounding box center [235, 25] width 72 height 17
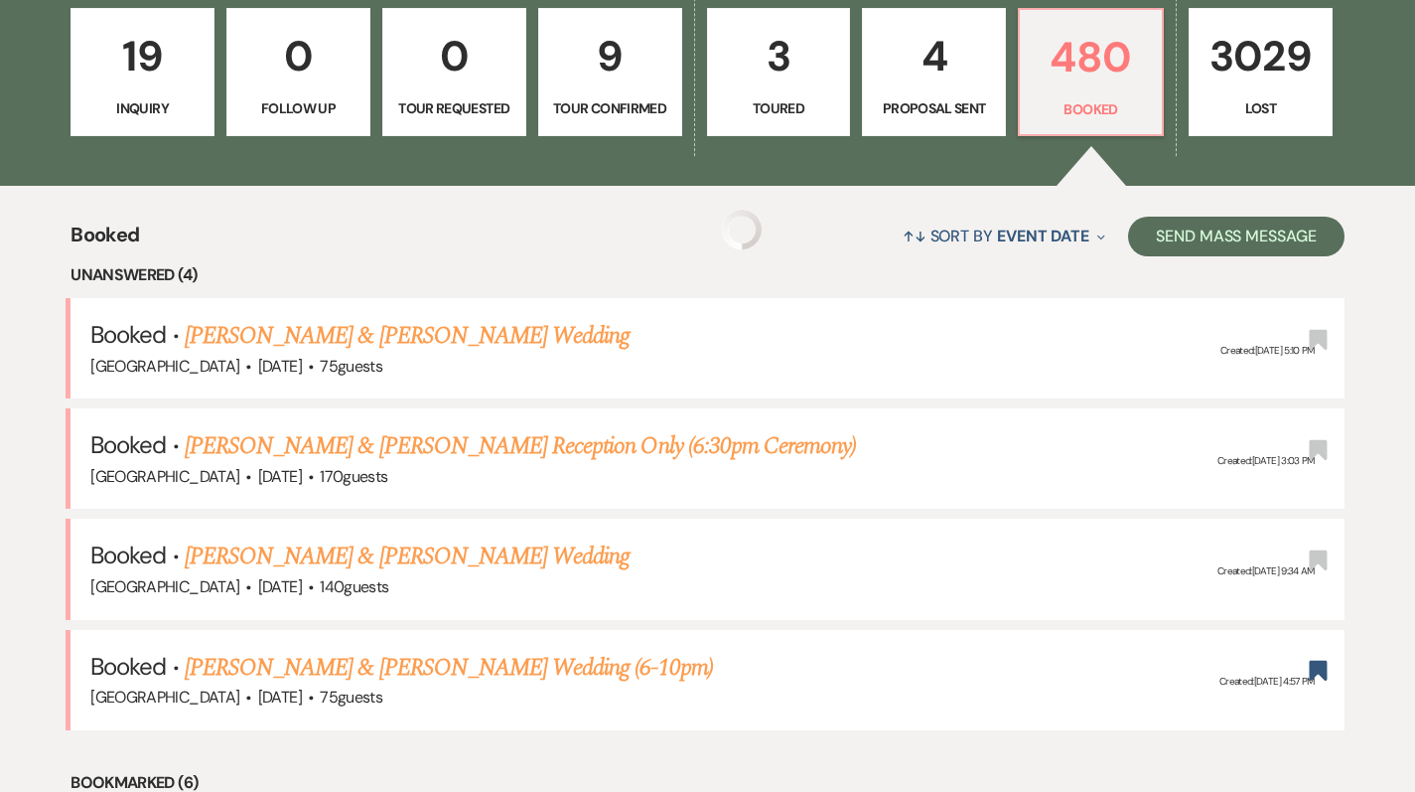
scroll to position [591, 0]
